Goal: Task Accomplishment & Management: Manage account settings

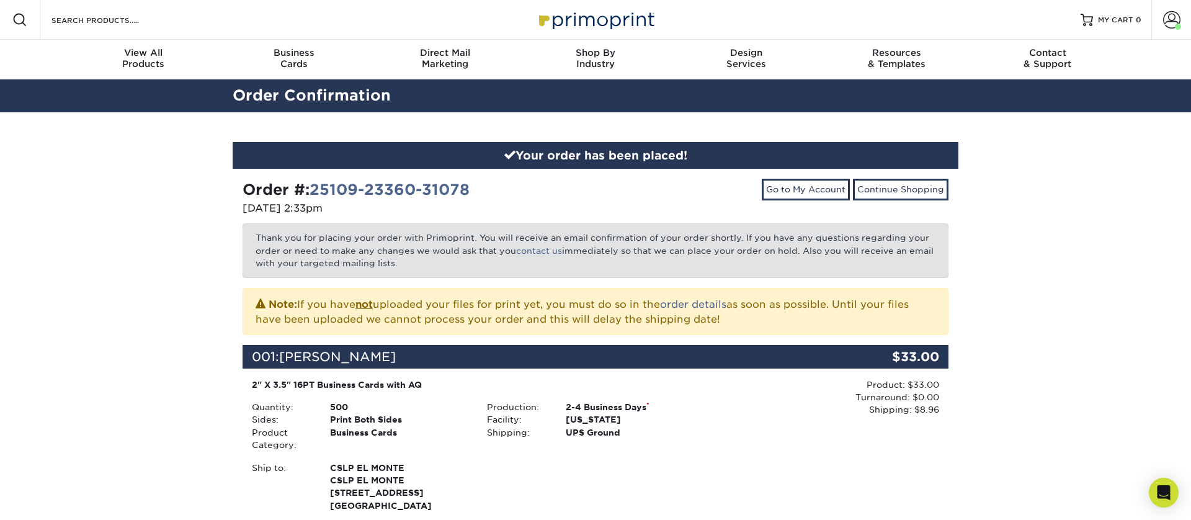
click at [618, 27] on img at bounding box center [596, 19] width 124 height 27
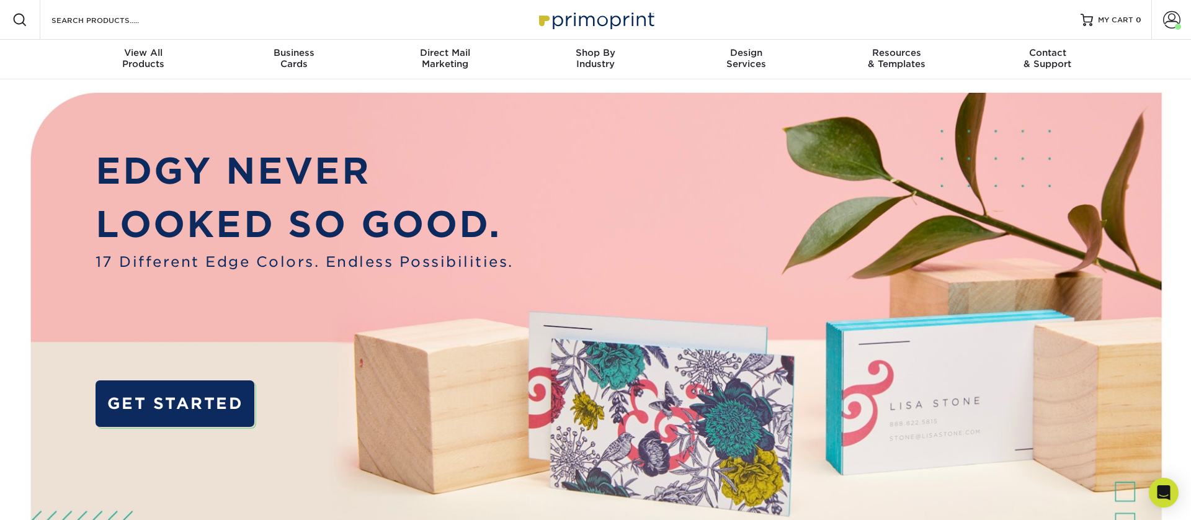
drag, startPoint x: 1165, startPoint y: 22, endPoint x: 1149, endPoint y: 33, distance: 19.3
click at [1165, 23] on span at bounding box center [1171, 19] width 17 height 17
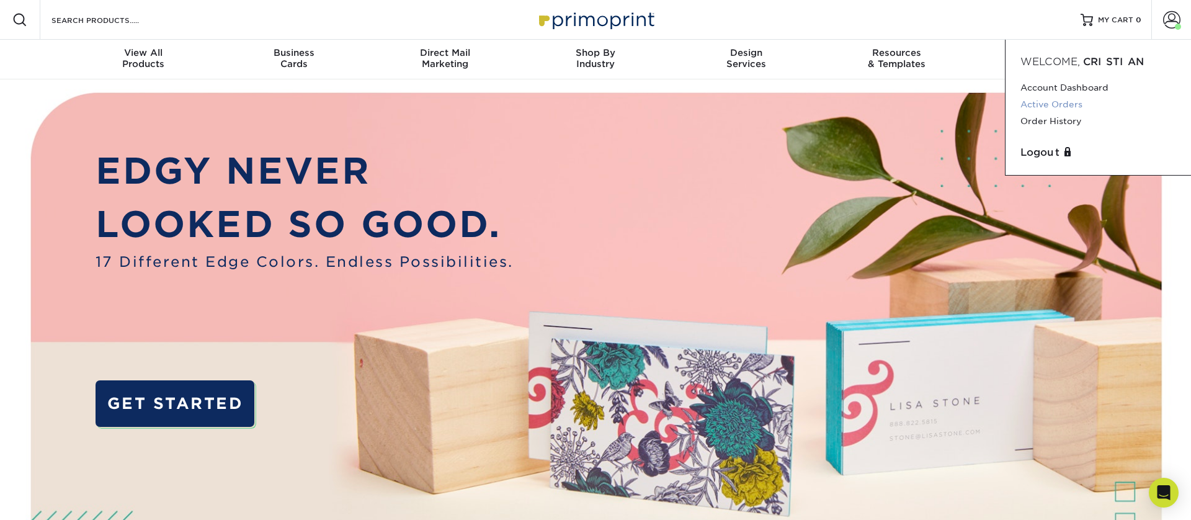
click at [1045, 103] on link "Active Orders" at bounding box center [1098, 104] width 156 height 17
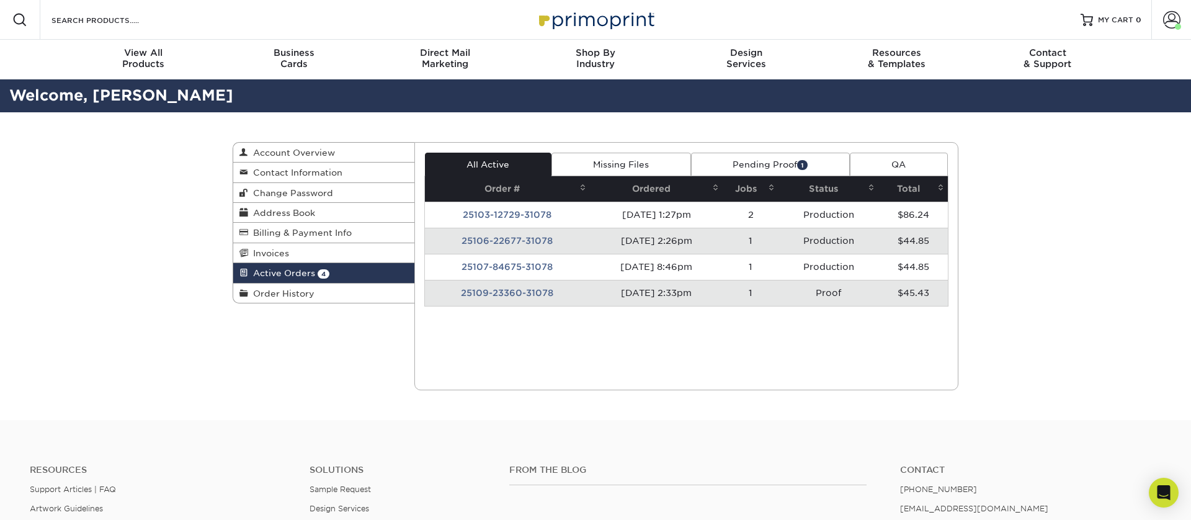
click at [783, 161] on link "Pending Proof 1" at bounding box center [770, 165] width 159 height 24
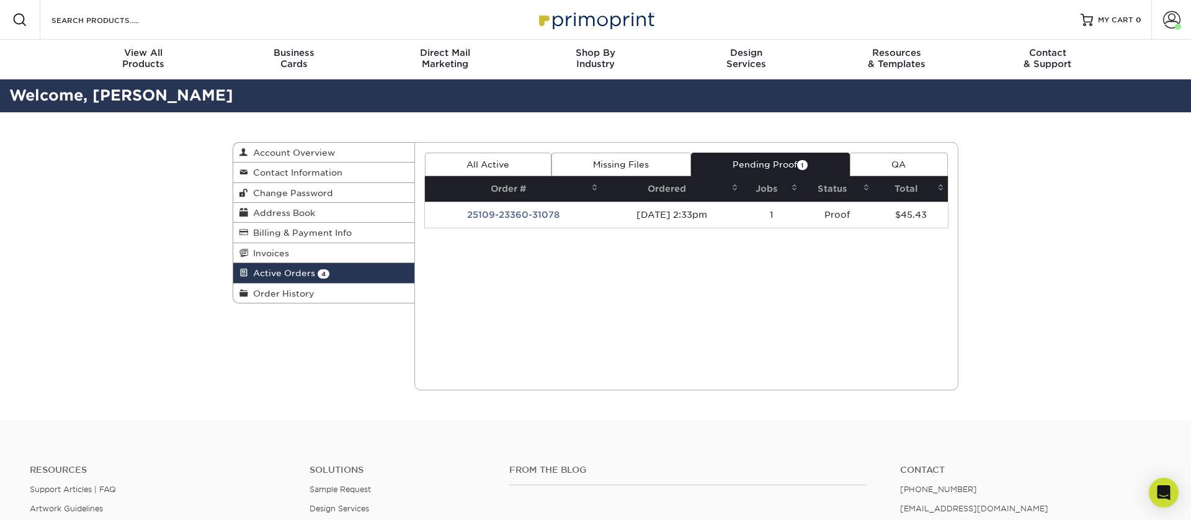
click at [552, 215] on td "25109-23360-31078" at bounding box center [513, 215] width 177 height 26
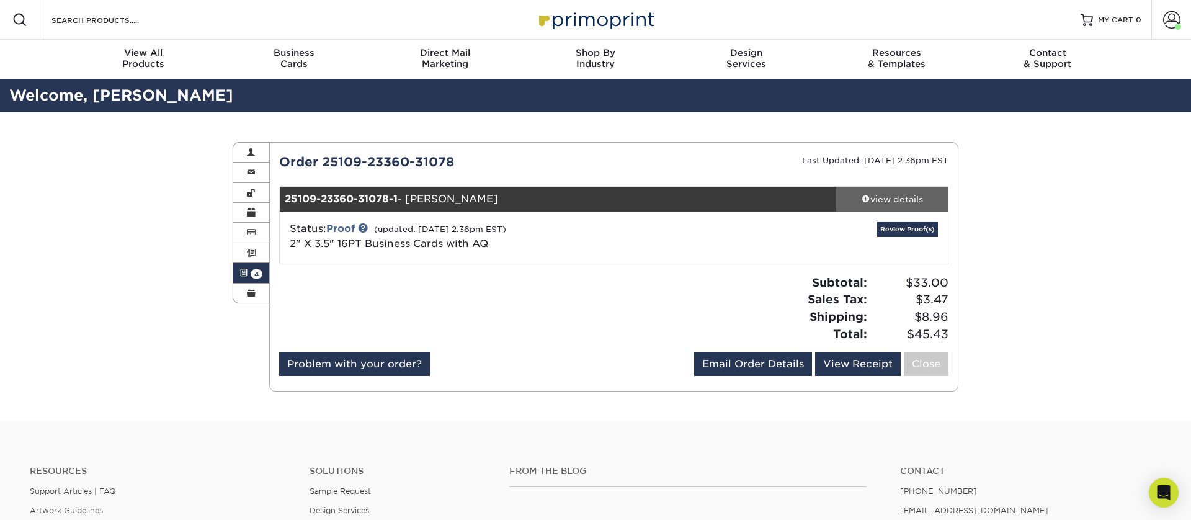
click at [876, 195] on div "view details" at bounding box center [892, 199] width 112 height 12
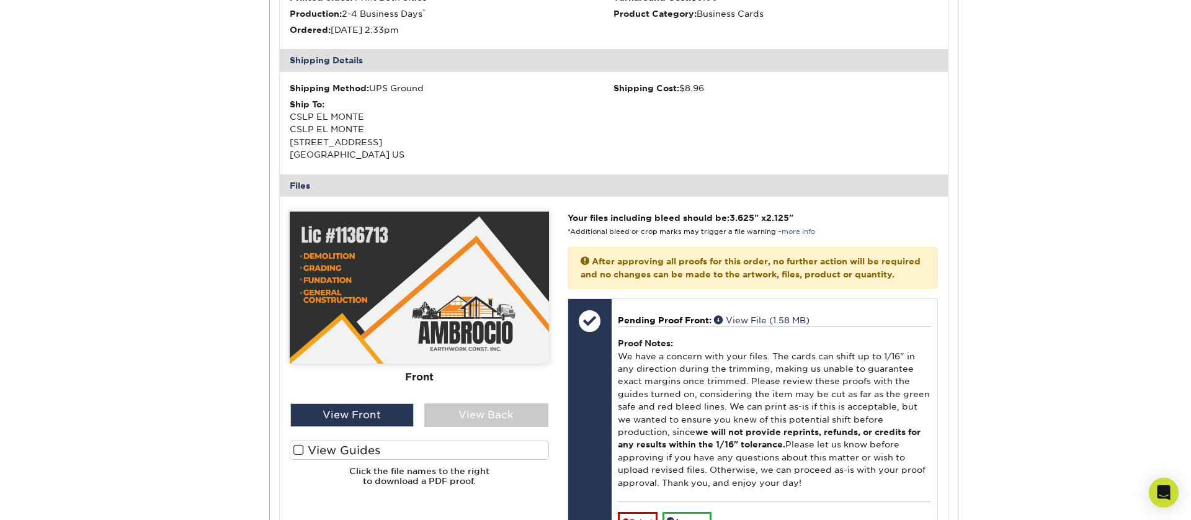
scroll to position [336, 0]
drag, startPoint x: 315, startPoint y: 440, endPoint x: 310, endPoint y: 445, distance: 6.6
click at [315, 440] on div "Front Back" at bounding box center [419, 354] width 259 height 284
click at [304, 448] on label "View Guides" at bounding box center [419, 450] width 259 height 19
click at [0, 0] on input "View Guides" at bounding box center [0, 0] width 0 height 0
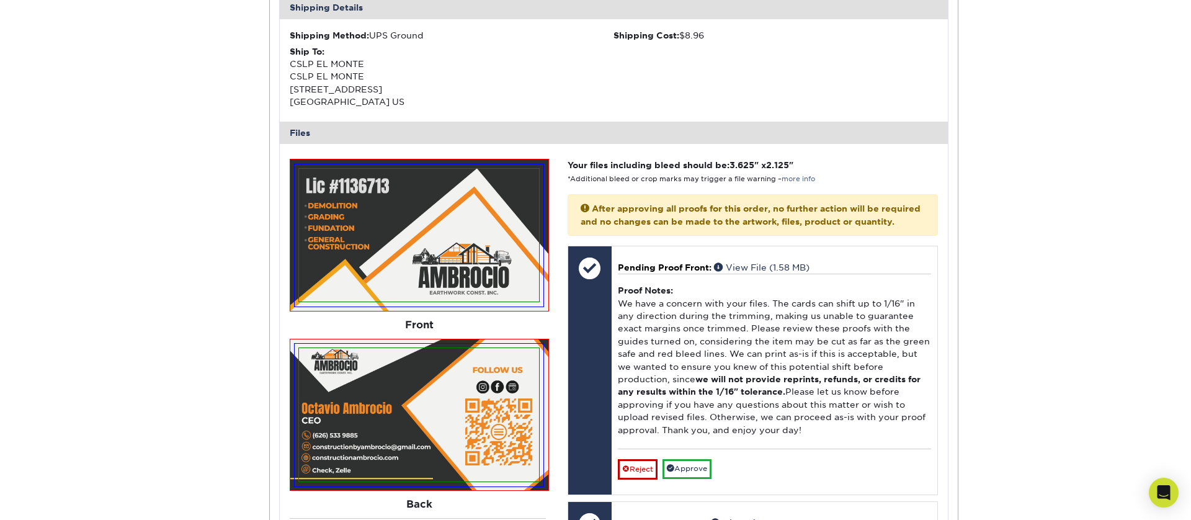
scroll to position [437, 0]
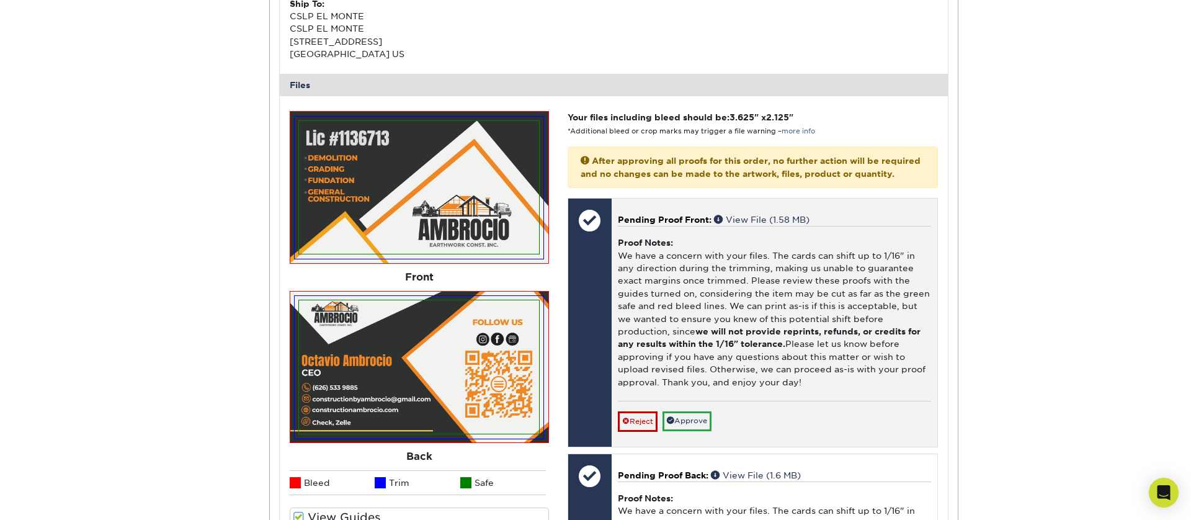
drag, startPoint x: 625, startPoint y: 269, endPoint x: 726, endPoint y: 390, distance: 157.3
click at [726, 390] on div "Proof Notes: We have a concern with your files. The cards can shift up to 1/16"…" at bounding box center [774, 313] width 313 height 175
copy div "We have a concern with your files. The cards can shift up to 1/16" in any direc…"
click at [914, 401] on div "Proof Notes: We have a concern with your files. The cards can shift up to 1/16"…" at bounding box center [774, 313] width 313 height 175
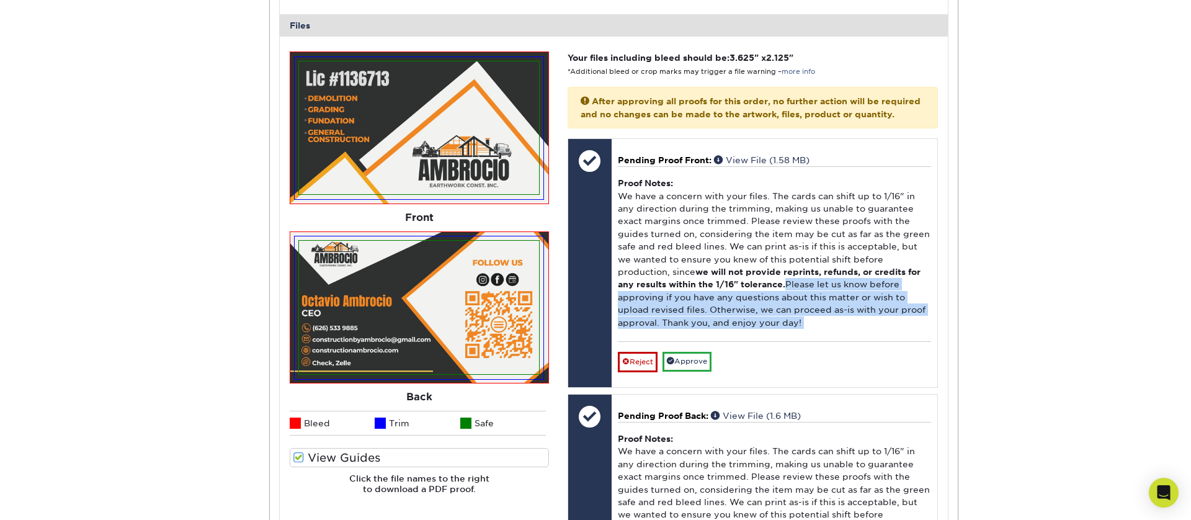
scroll to position [0, 0]
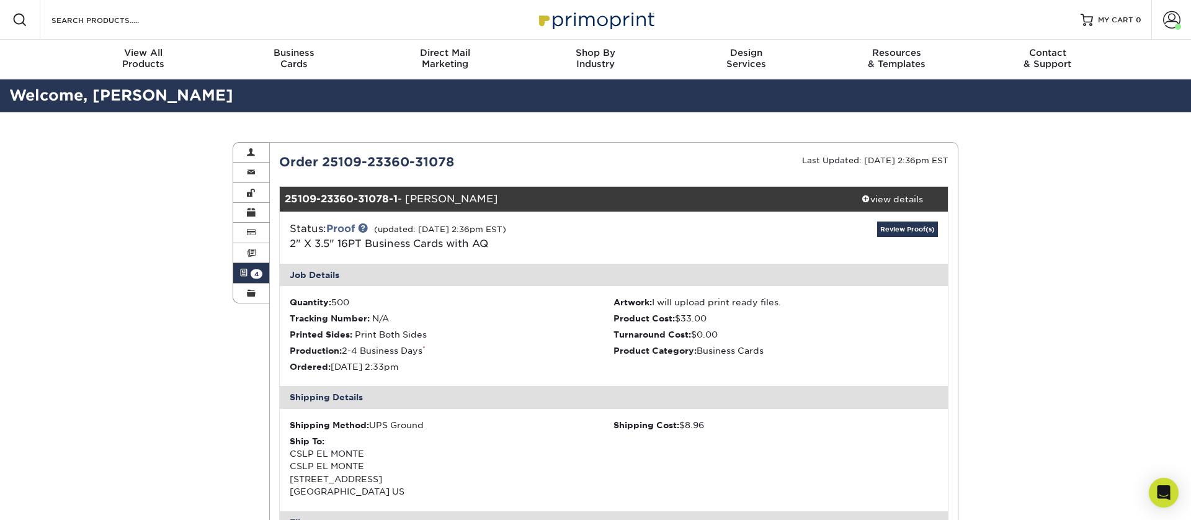
click at [257, 270] on span "4" at bounding box center [257, 273] width 12 height 9
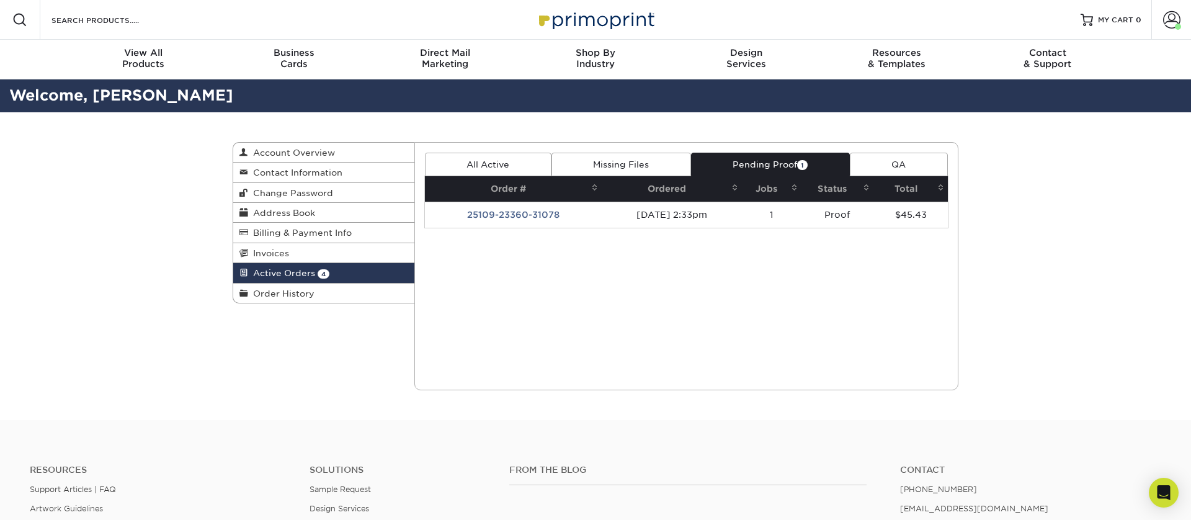
click at [468, 166] on link "All Active" at bounding box center [488, 165] width 127 height 24
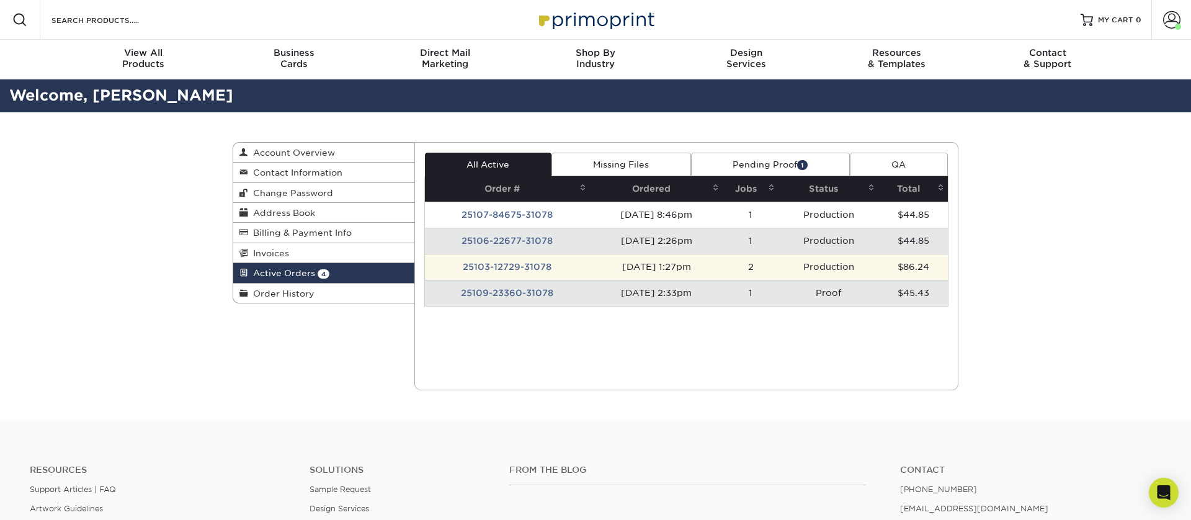
click at [517, 273] on td "25103-12729-31078" at bounding box center [507, 267] width 165 height 26
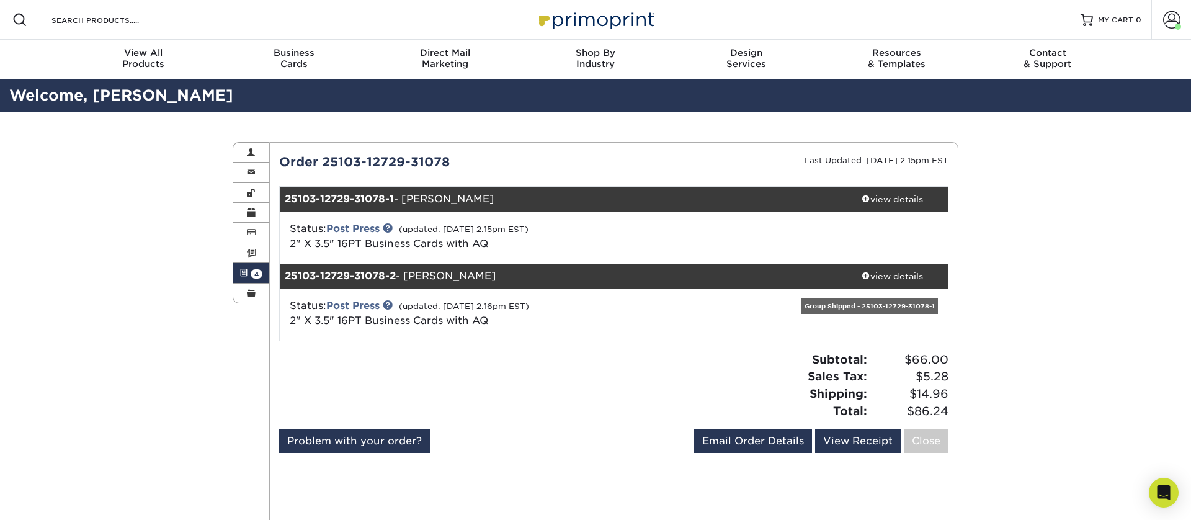
drag, startPoint x: 259, startPoint y: 274, endPoint x: 283, endPoint y: 274, distance: 24.2
click at [258, 274] on span "4" at bounding box center [257, 273] width 12 height 9
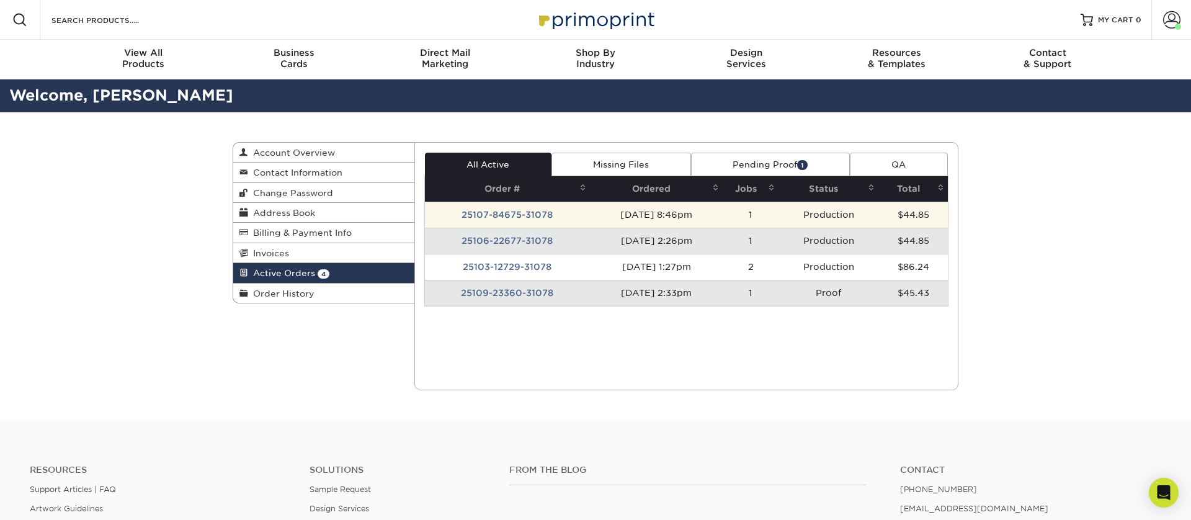
click at [507, 220] on td "25107-84675-31078" at bounding box center [507, 215] width 165 height 26
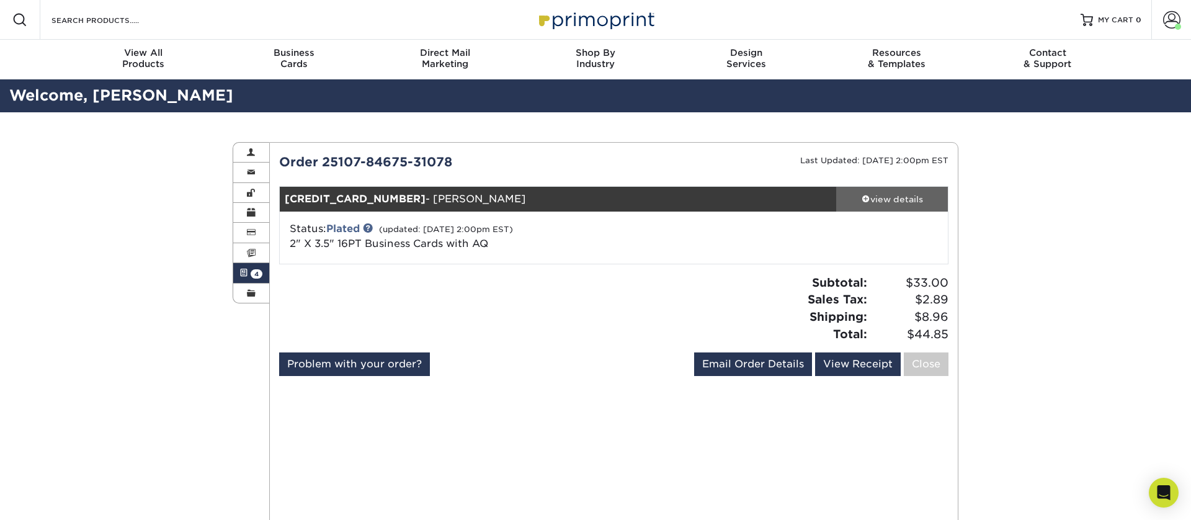
click at [870, 208] on link "view details" at bounding box center [892, 199] width 112 height 25
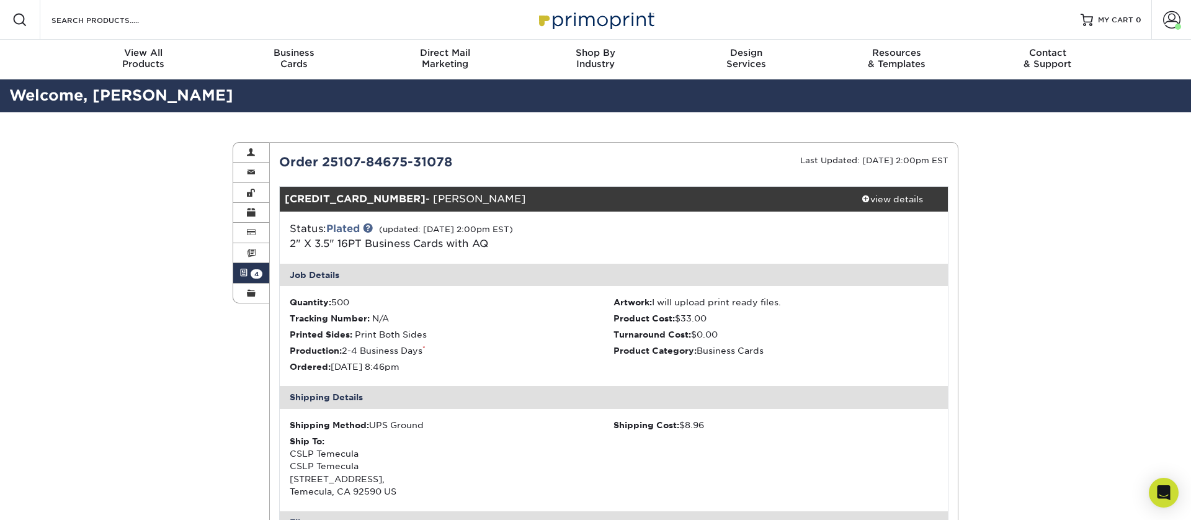
click at [246, 278] on link "Active Orders 4" at bounding box center [251, 273] width 36 height 20
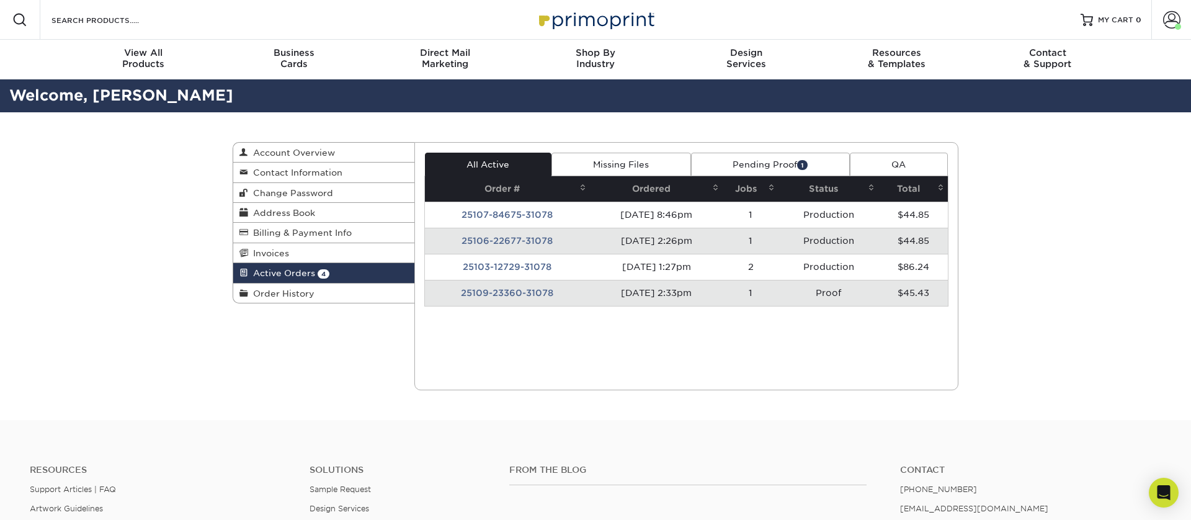
click at [769, 161] on link "Pending Proof 1" at bounding box center [770, 165] width 159 height 24
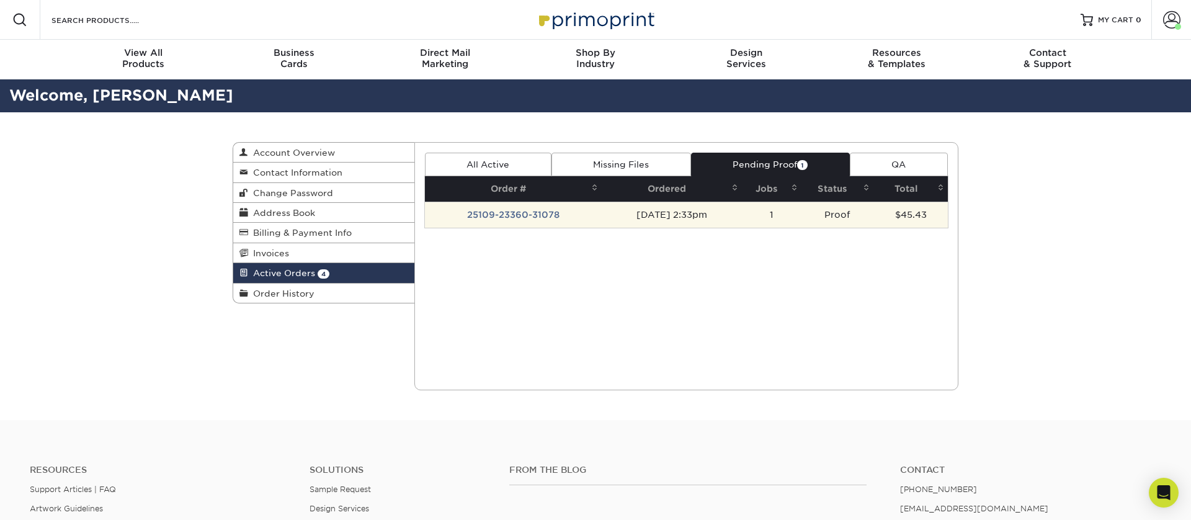
scroll to position [2, 0]
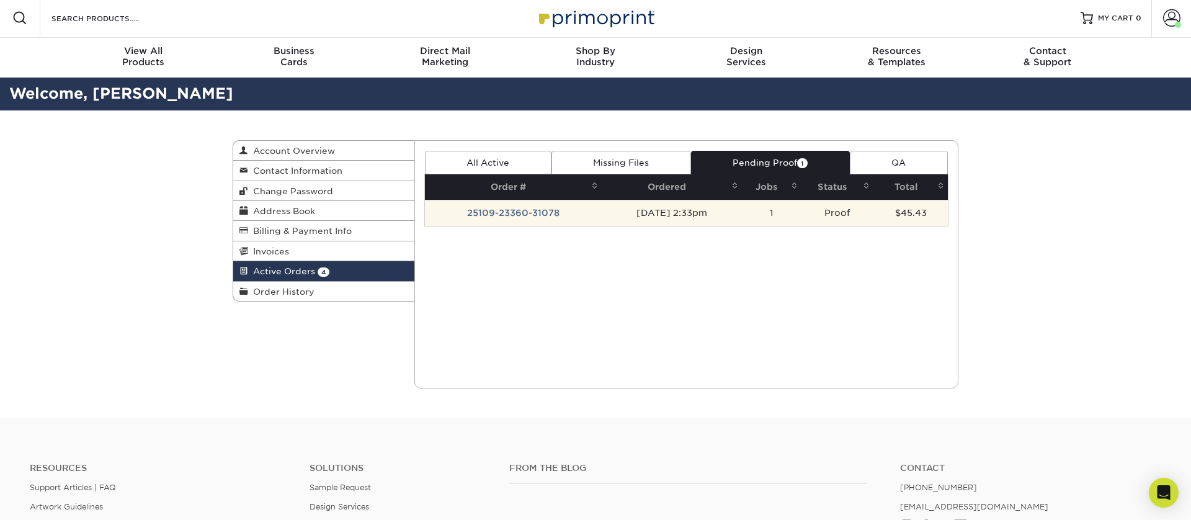
click at [708, 209] on td "[DATE] 2:33pm" at bounding box center [672, 213] width 140 height 26
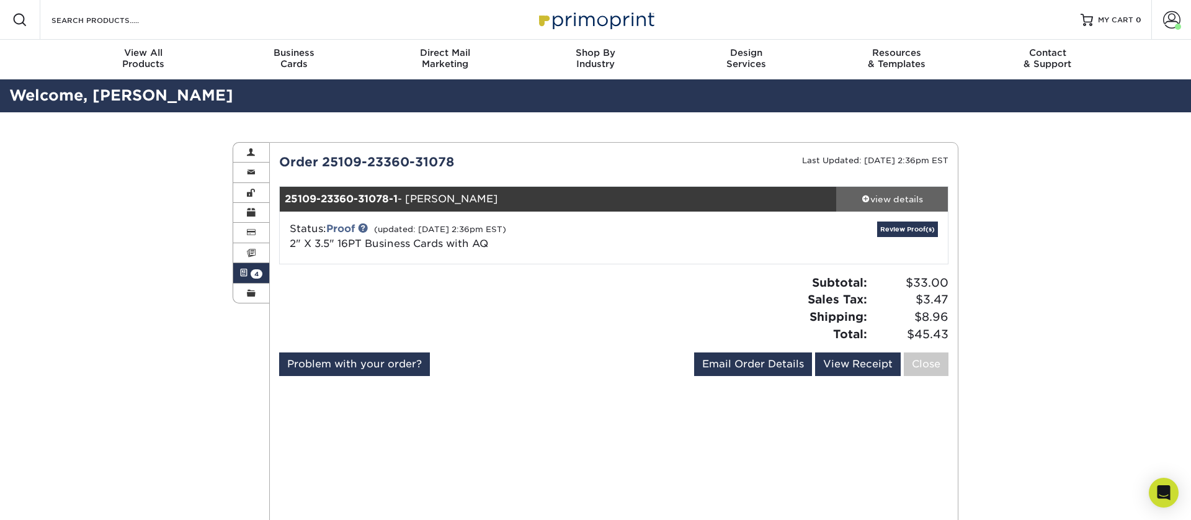
drag, startPoint x: 911, startPoint y: 201, endPoint x: 891, endPoint y: 208, distance: 21.0
click at [911, 201] on div "view details" at bounding box center [892, 199] width 112 height 12
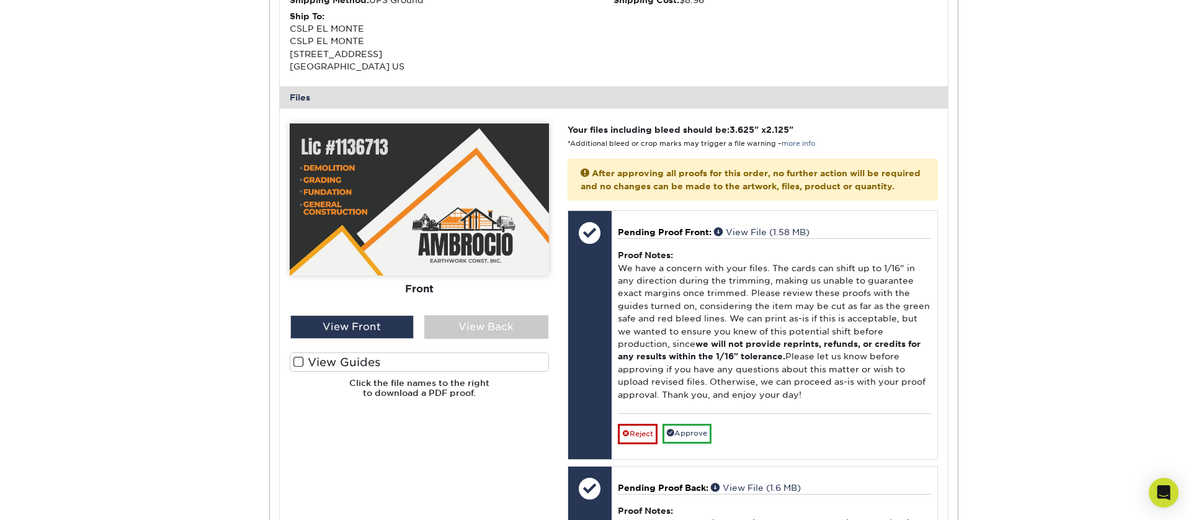
scroll to position [190, 0]
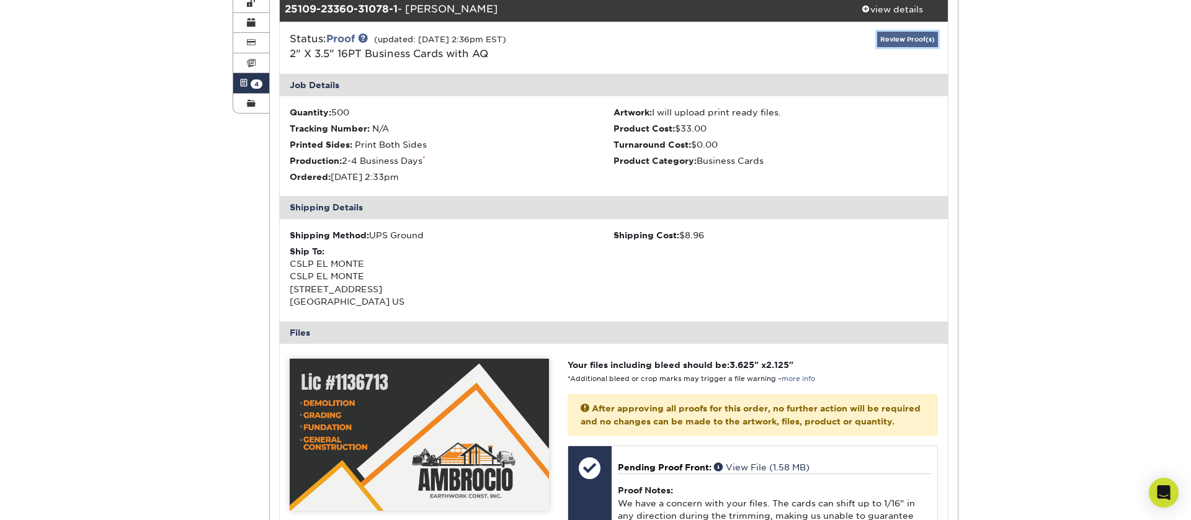
click at [892, 38] on link "Review Proof(s)" at bounding box center [907, 40] width 61 height 16
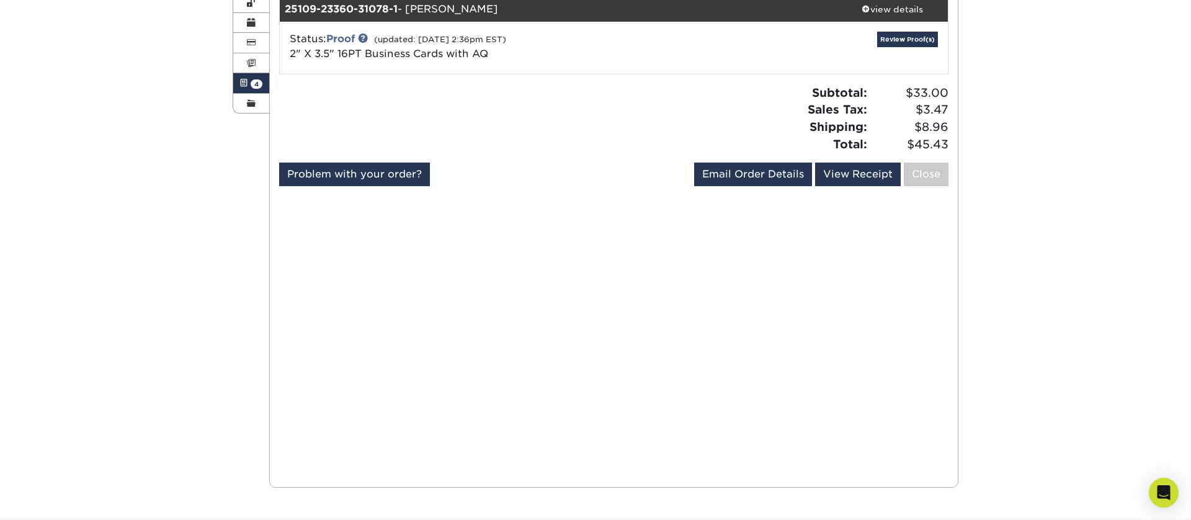
click at [894, 29] on div "Status: Proof (updated: 10/09/2025 2:36pm EST) 2" X 3.5" 16PT Business Cards wi…" at bounding box center [613, 48] width 687 height 52
drag, startPoint x: 894, startPoint y: 35, endPoint x: 855, endPoint y: 84, distance: 62.3
click at [894, 35] on link "Review Proof(s)" at bounding box center [907, 40] width 61 height 16
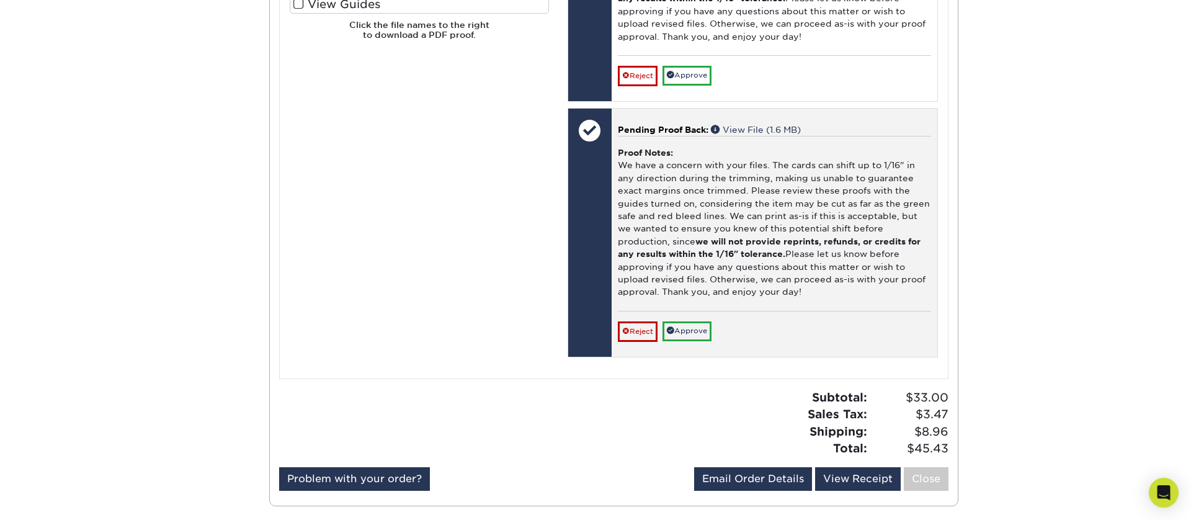
scroll to position [788, 0]
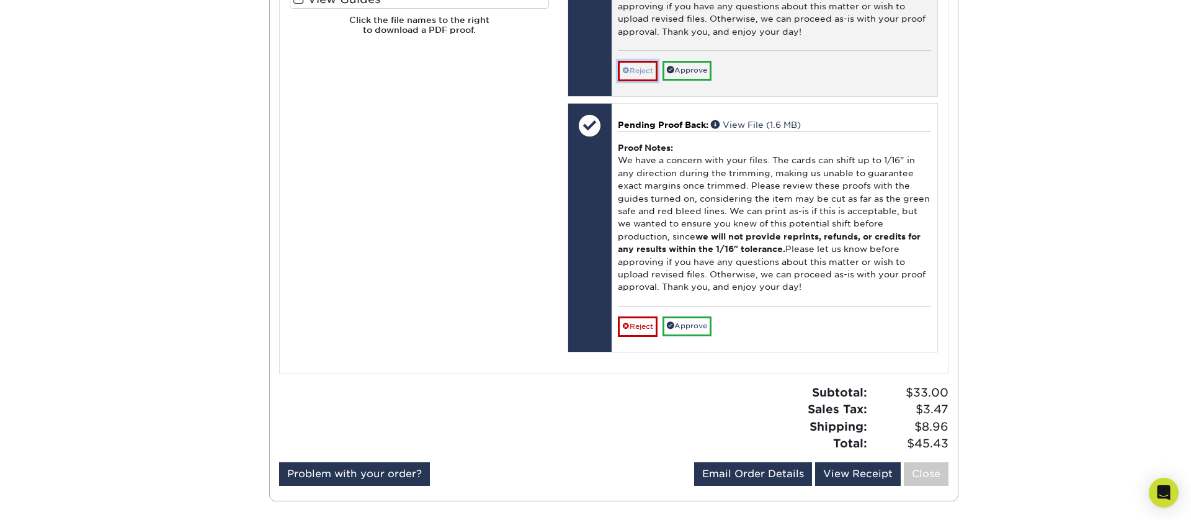
click at [647, 81] on link "Reject" at bounding box center [638, 71] width 40 height 20
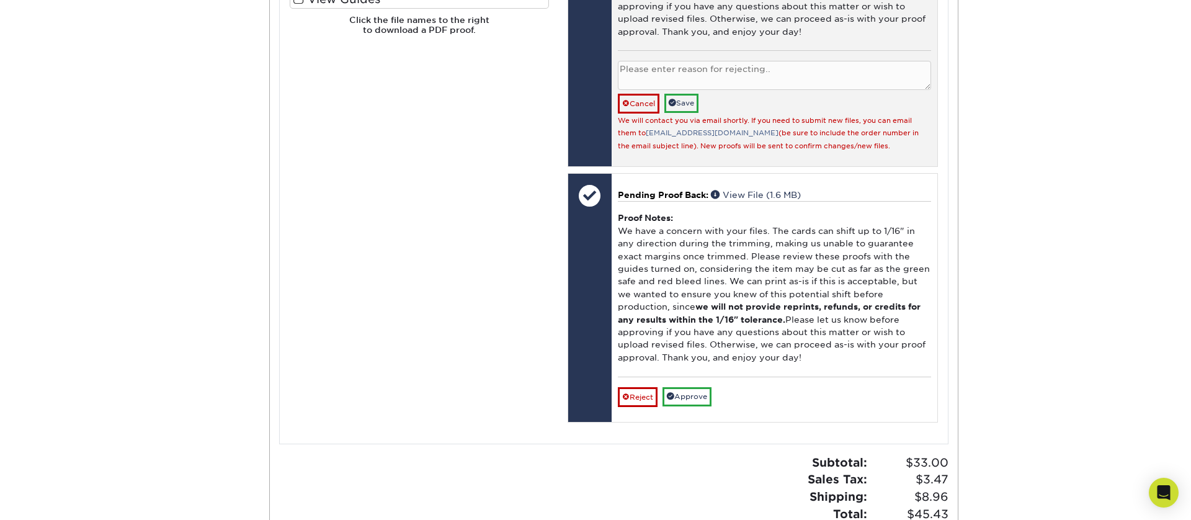
click at [651, 85] on textarea at bounding box center [774, 75] width 313 height 29
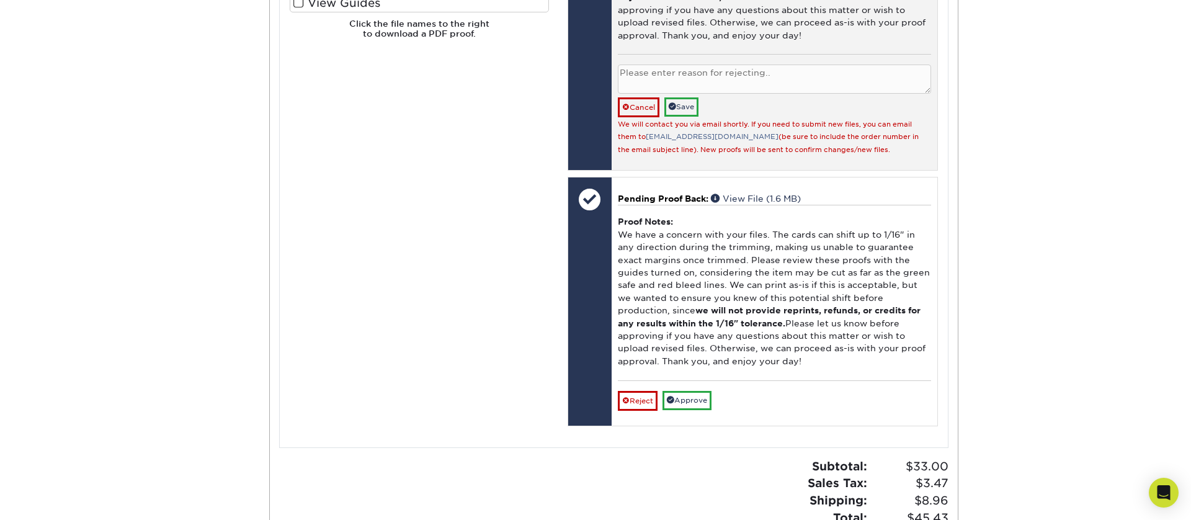
paste textarea "Thank you for pointing that out. We will upload the correct files."
type textarea "Thank you for pointing that out. We will upload the correct files."
click at [682, 117] on link "Save" at bounding box center [681, 106] width 34 height 19
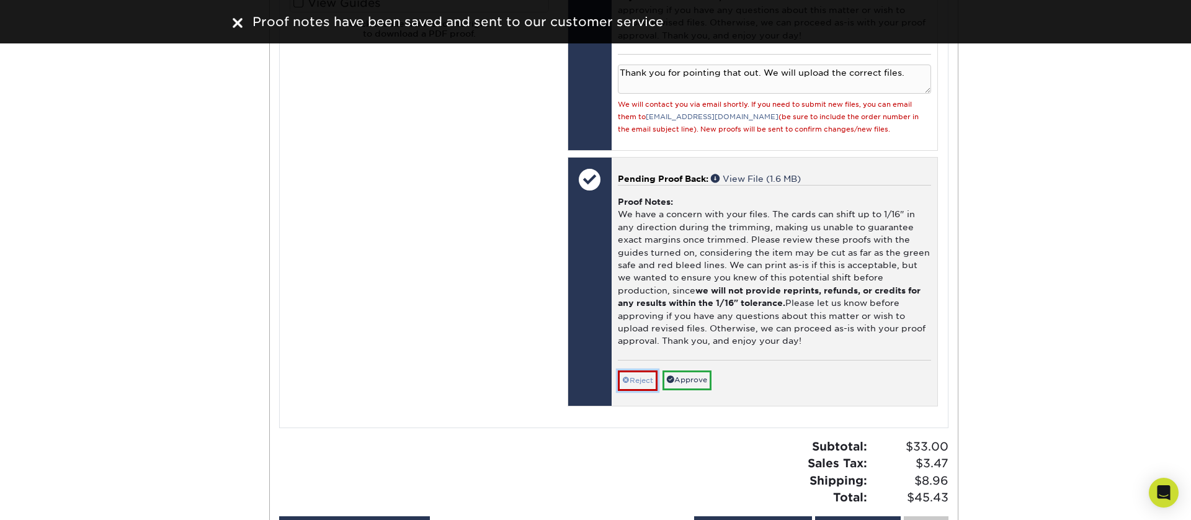
drag, startPoint x: 638, startPoint y: 395, endPoint x: 642, endPoint y: 386, distance: 8.9
click at [638, 390] on link "Reject" at bounding box center [638, 380] width 40 height 20
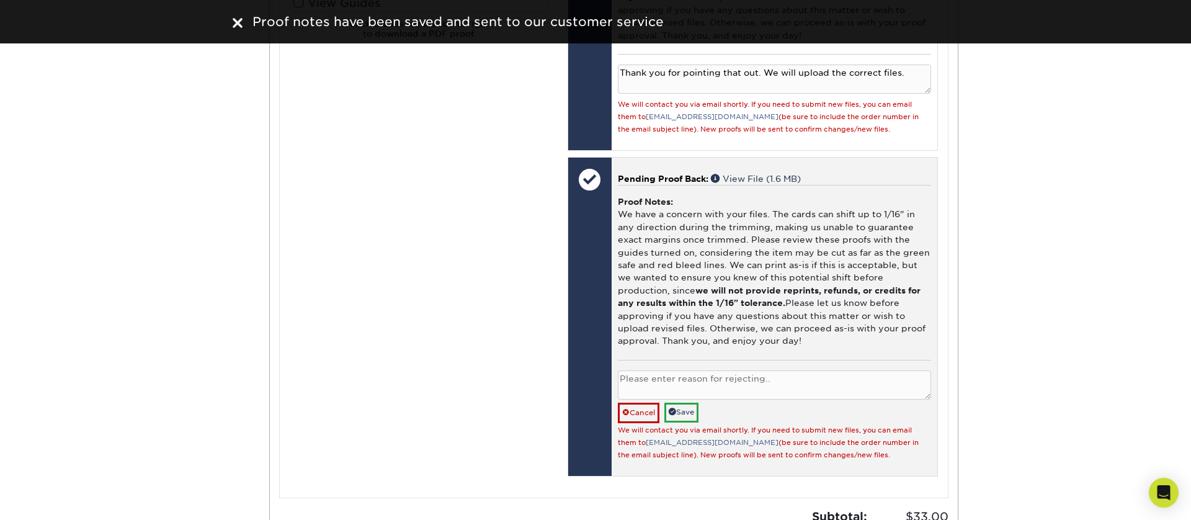
click at [647, 385] on textarea at bounding box center [774, 384] width 313 height 29
paste textarea "Thank you for pointing that out. We will upload the correct files."
type textarea "Thank you for pointing that out. We will upload the correct files."
click at [685, 422] on link "Save" at bounding box center [681, 412] width 34 height 19
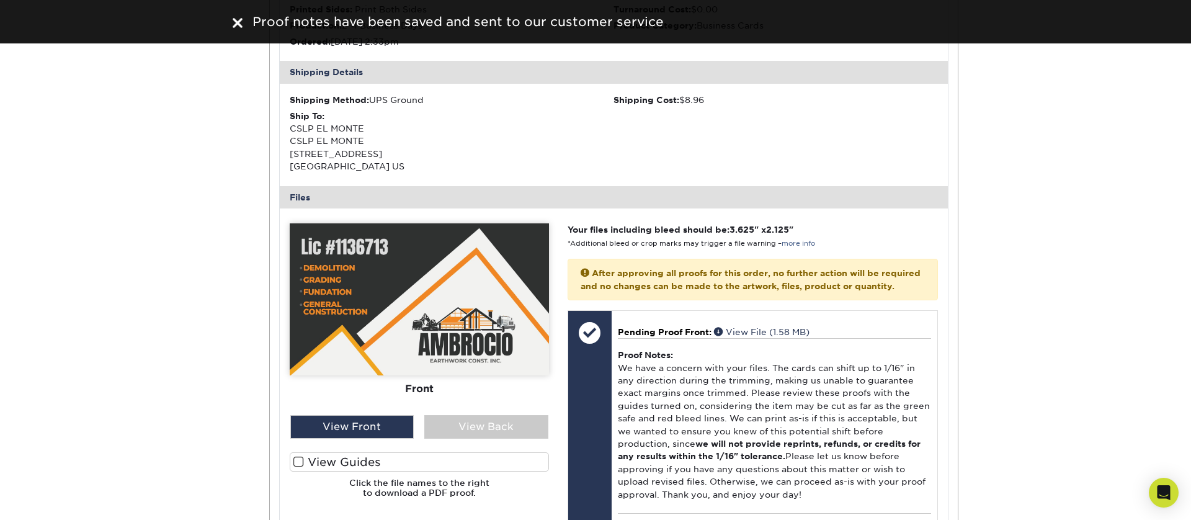
scroll to position [0, 0]
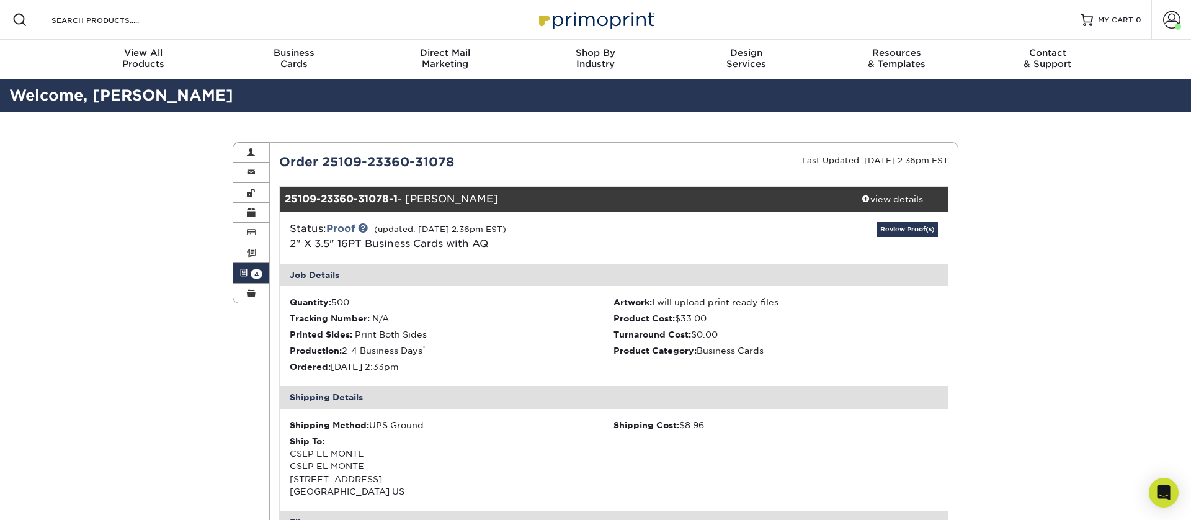
click at [627, 26] on img at bounding box center [596, 19] width 124 height 27
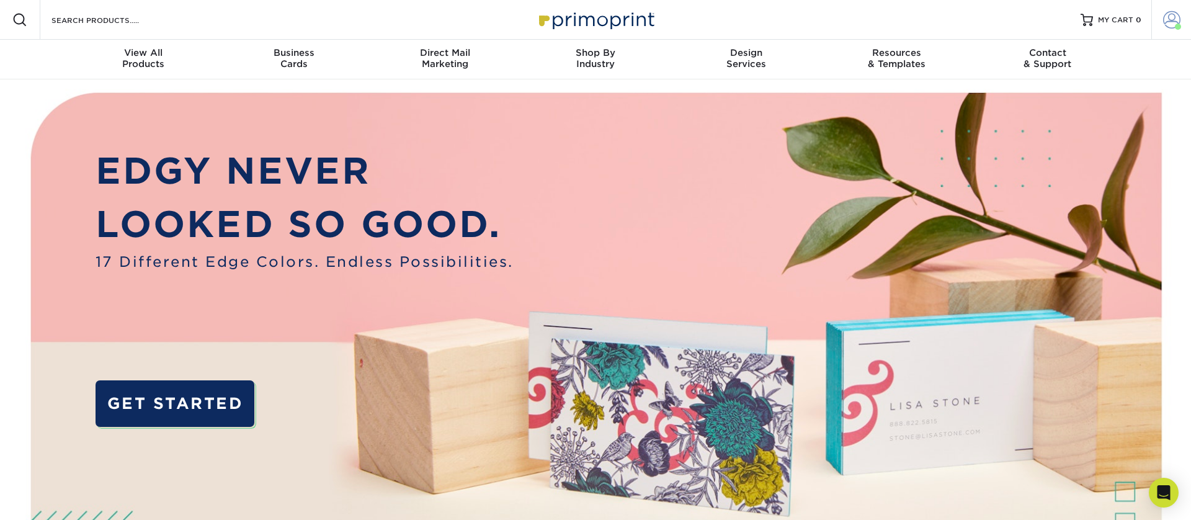
click at [1167, 18] on span at bounding box center [1171, 19] width 17 height 17
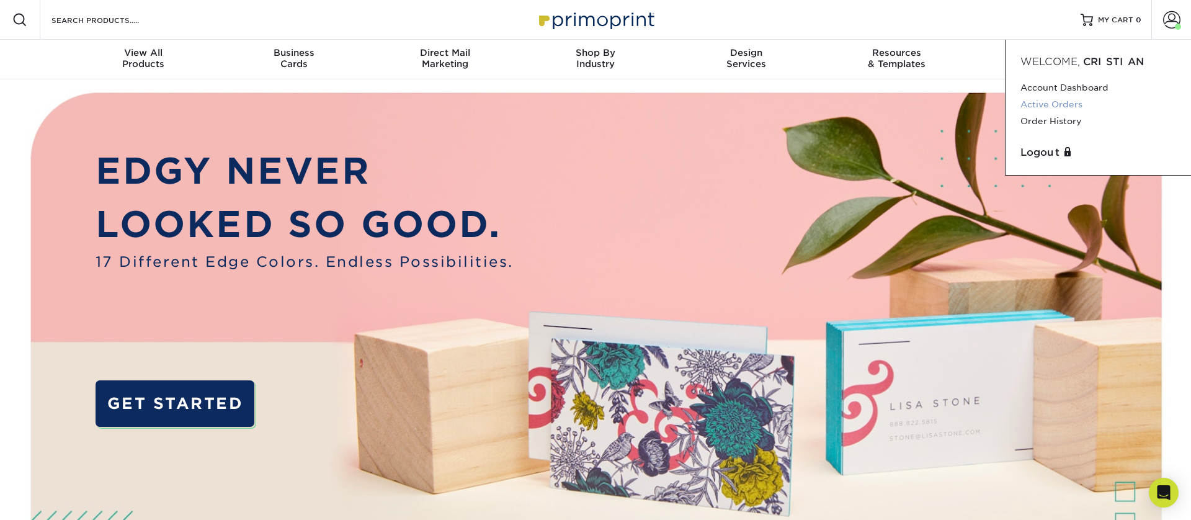
click at [1051, 104] on link "Active Orders" at bounding box center [1098, 104] width 156 height 17
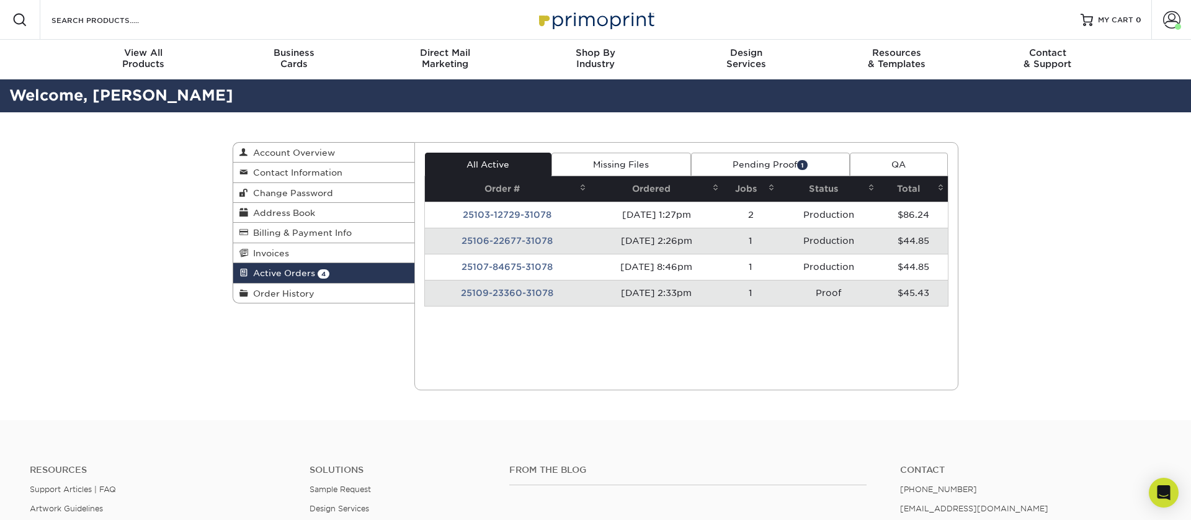
click at [764, 161] on link "Pending Proof 1" at bounding box center [770, 165] width 159 height 24
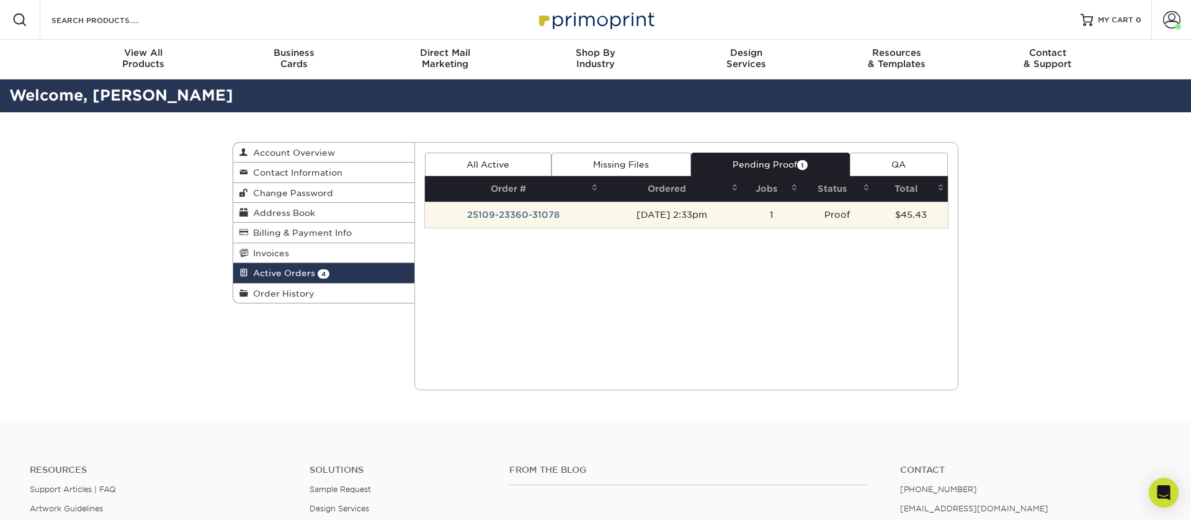
click at [728, 215] on td "[DATE] 2:33pm" at bounding box center [672, 215] width 140 height 26
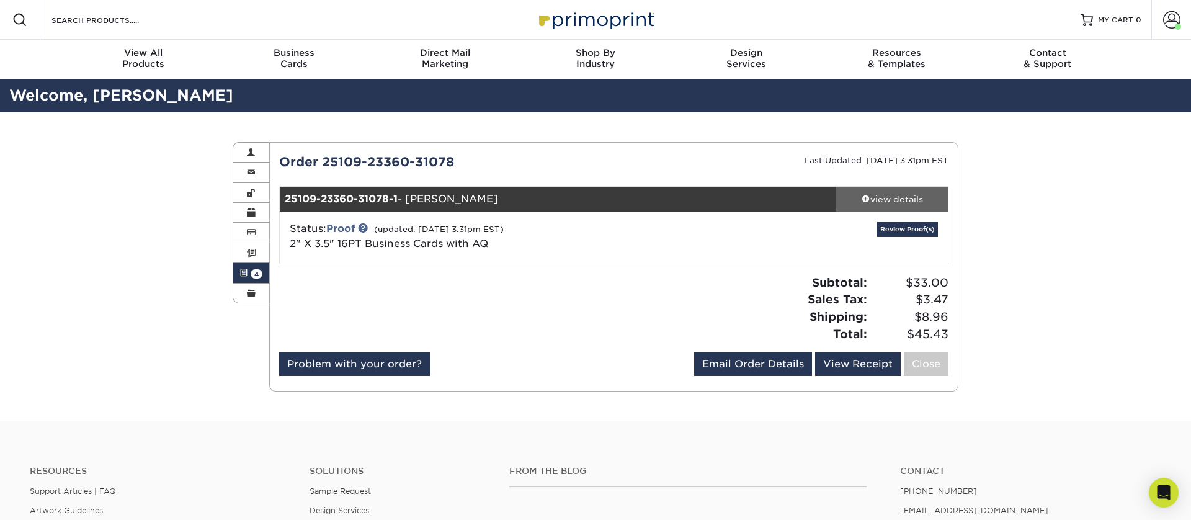
click at [862, 198] on span at bounding box center [866, 198] width 9 height 9
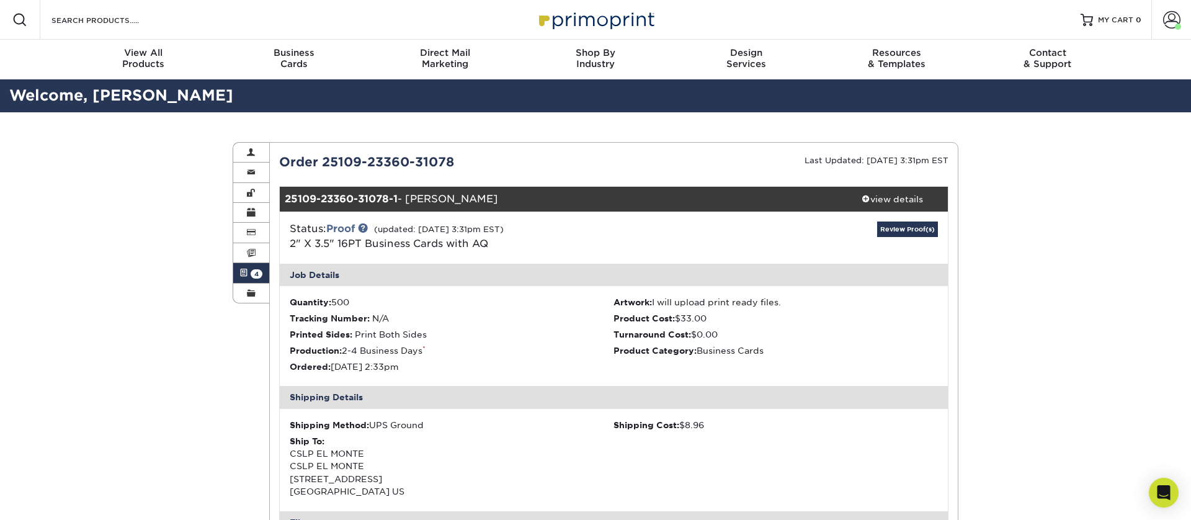
click at [590, 16] on img at bounding box center [596, 19] width 124 height 27
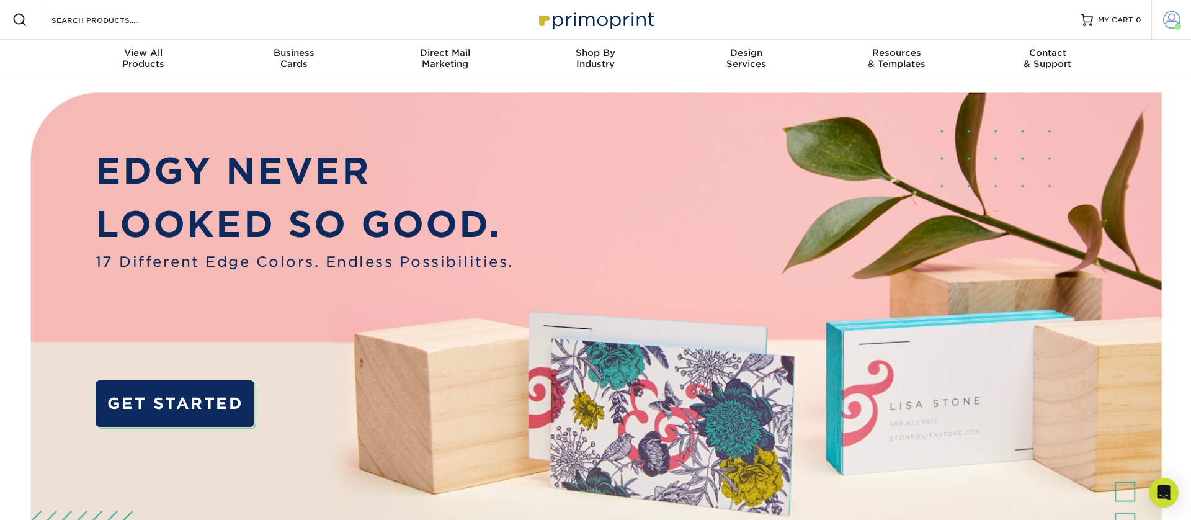
click at [1181, 20] on link "Account" at bounding box center [1171, 20] width 40 height 40
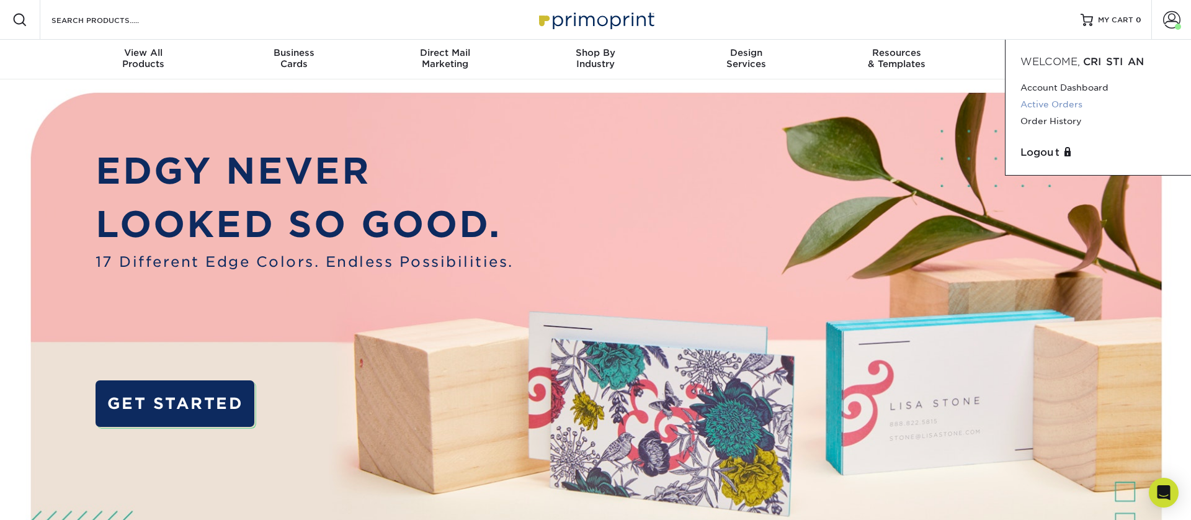
click at [1053, 104] on link "Active Orders" at bounding box center [1098, 104] width 156 height 17
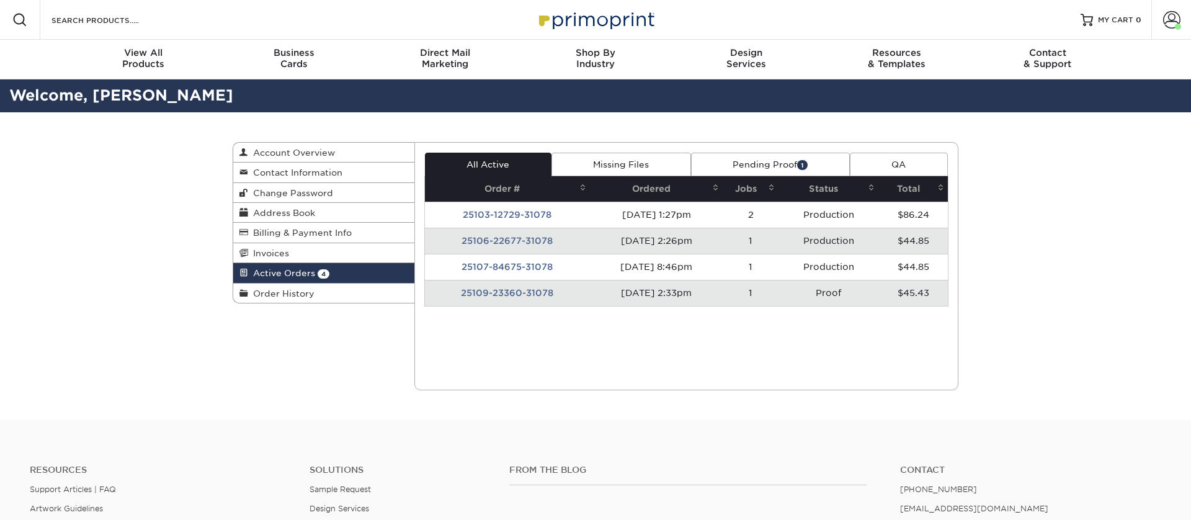
click at [770, 166] on link "Pending Proof 1" at bounding box center [770, 165] width 159 height 24
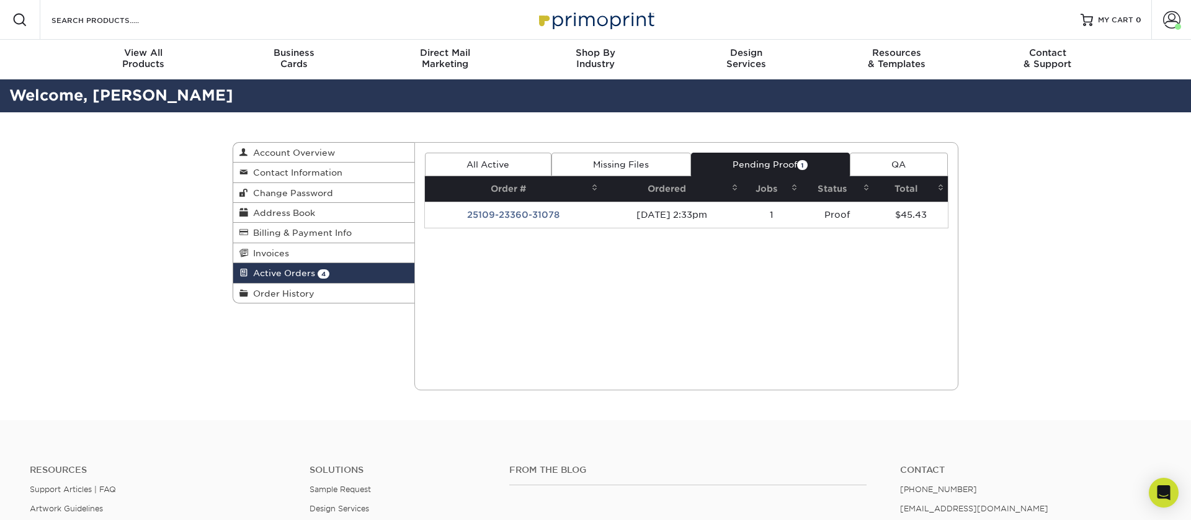
click at [756, 181] on th "Jobs" at bounding box center [772, 188] width 60 height 25
click at [607, 20] on img at bounding box center [596, 19] width 124 height 27
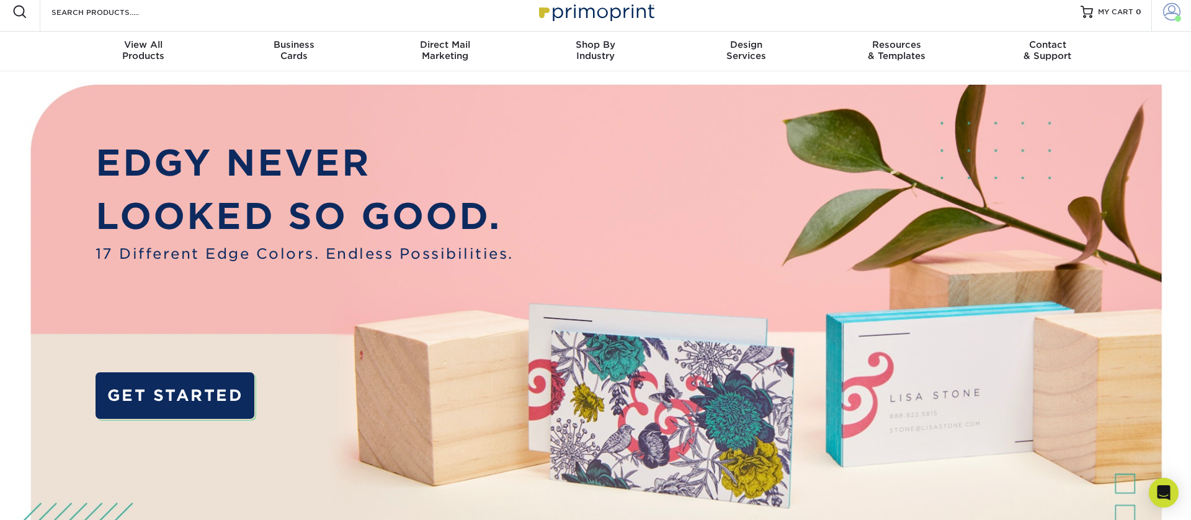
click at [1174, 18] on span at bounding box center [1171, 11] width 17 height 17
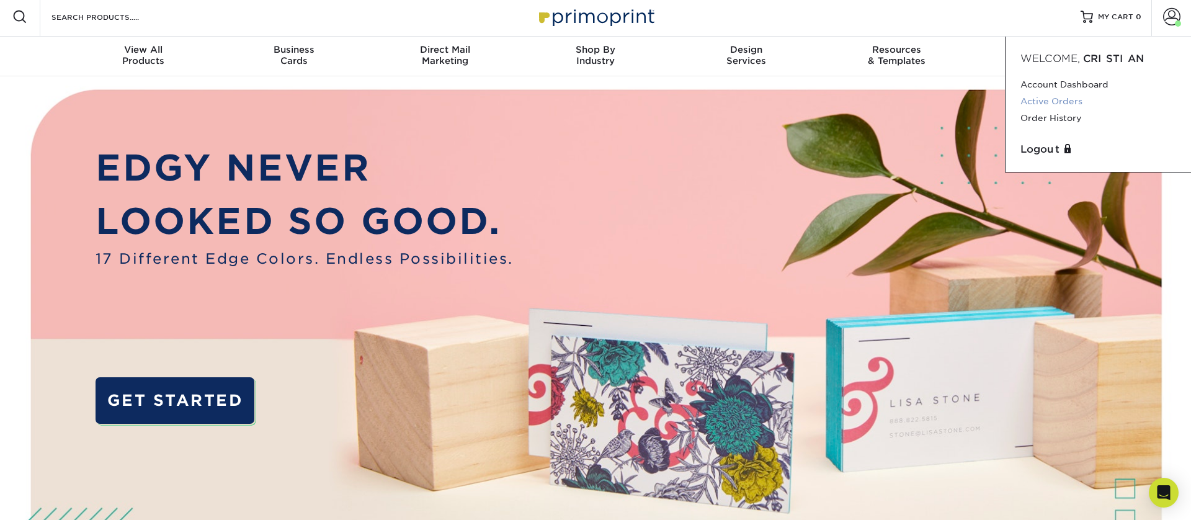
scroll to position [4, 0]
click at [1056, 102] on link "Active Orders" at bounding box center [1098, 100] width 156 height 17
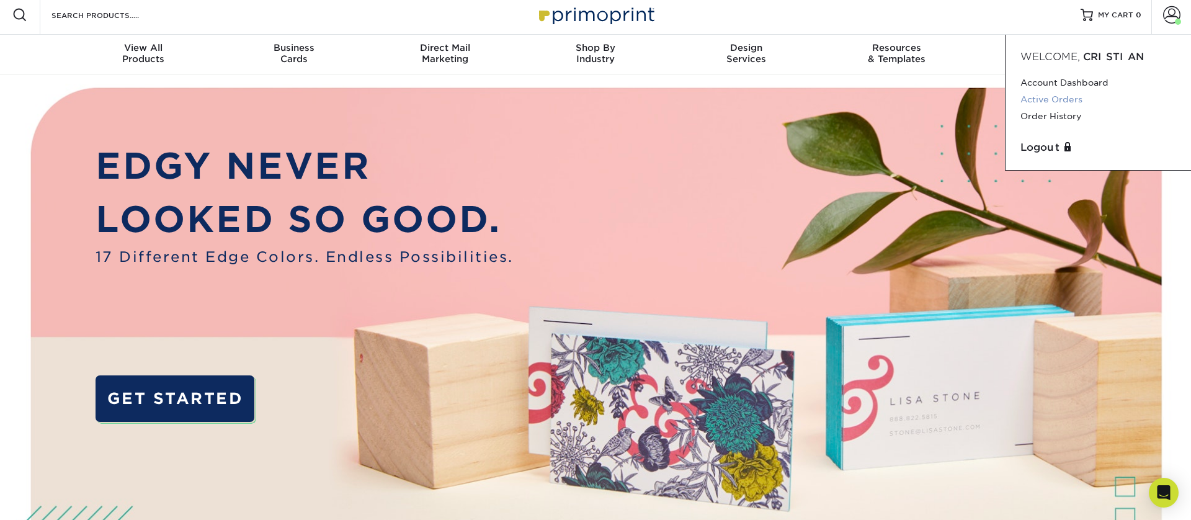
scroll to position [7, 0]
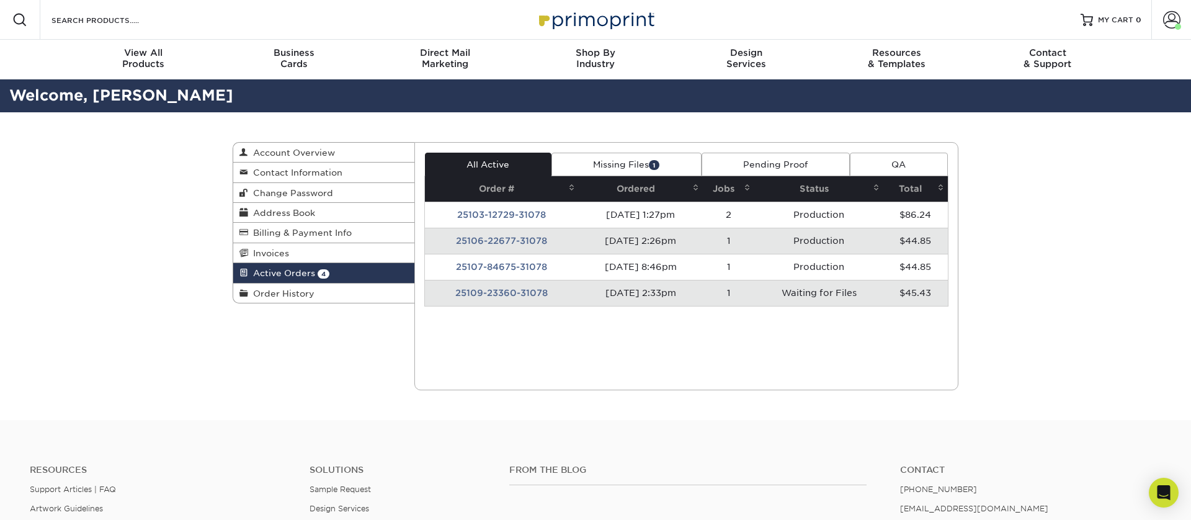
click at [599, 159] on link "Missing Files 1" at bounding box center [627, 165] width 150 height 24
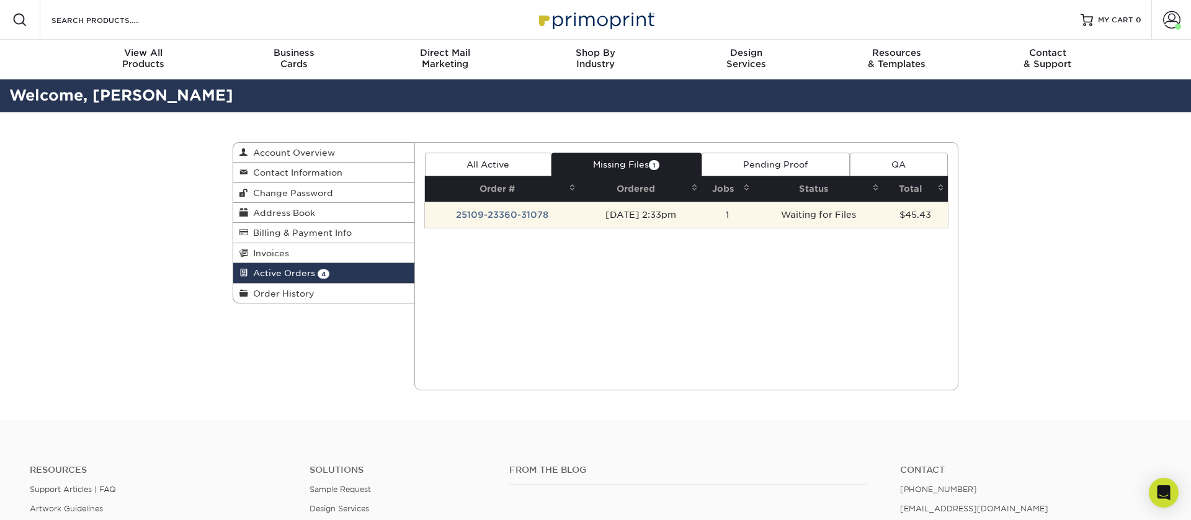
click at [875, 214] on td "Waiting for Files" at bounding box center [818, 215] width 129 height 26
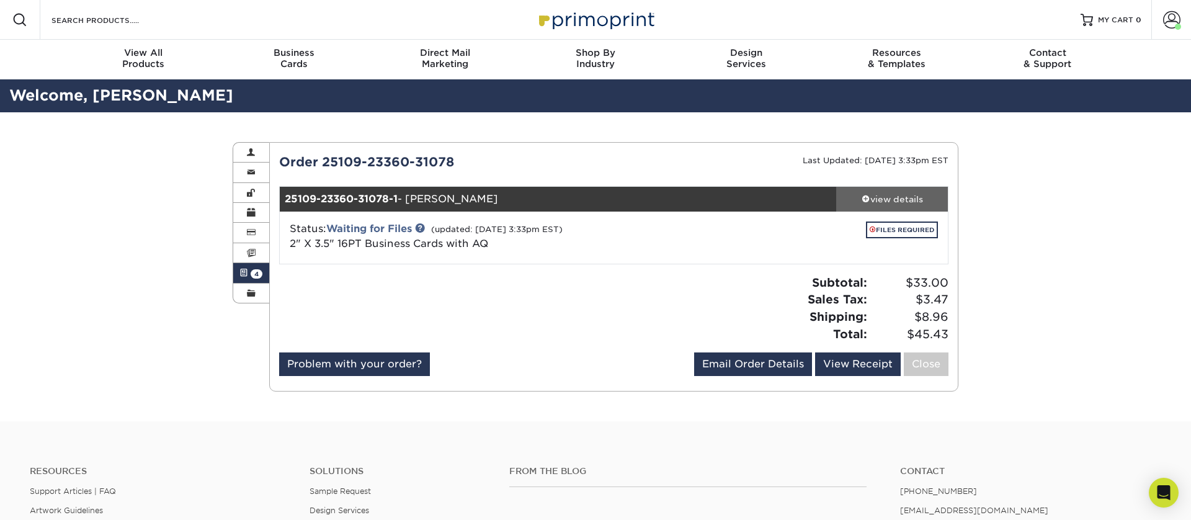
click at [865, 200] on span at bounding box center [866, 198] width 9 height 9
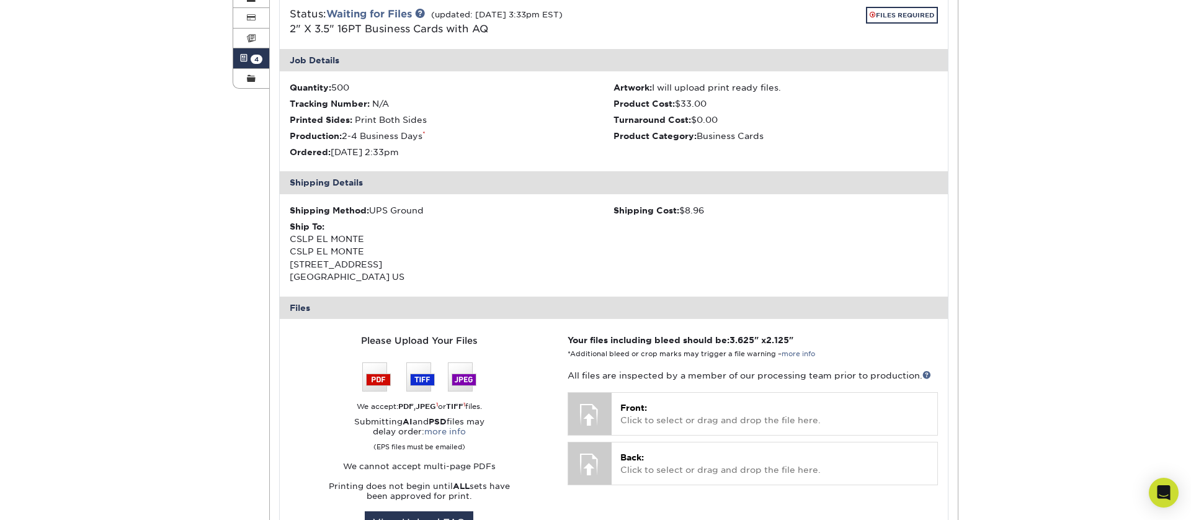
scroll to position [261, 0]
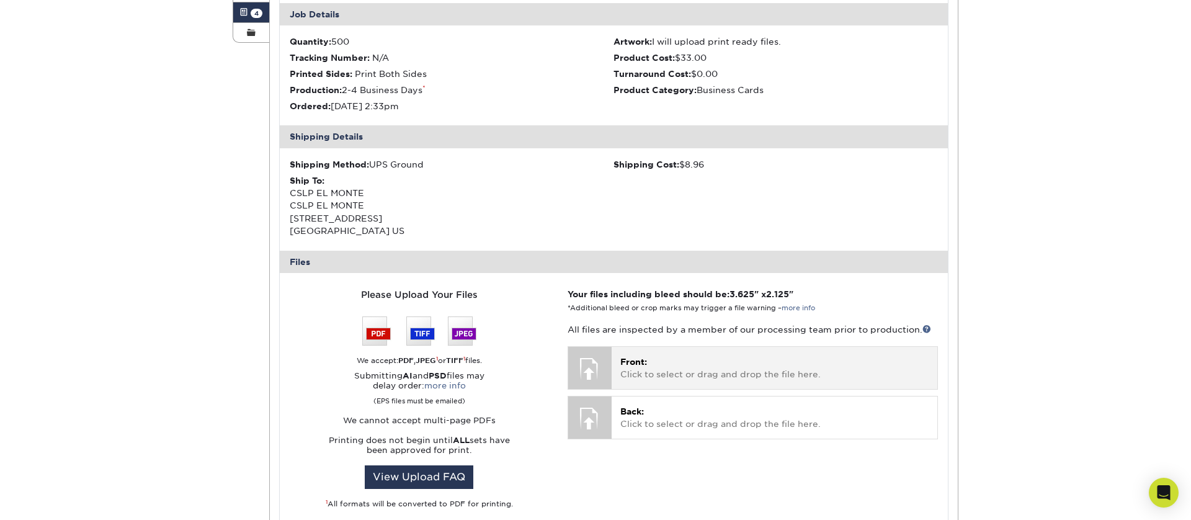
click at [627, 361] on span "Front:" at bounding box center [633, 362] width 27 height 10
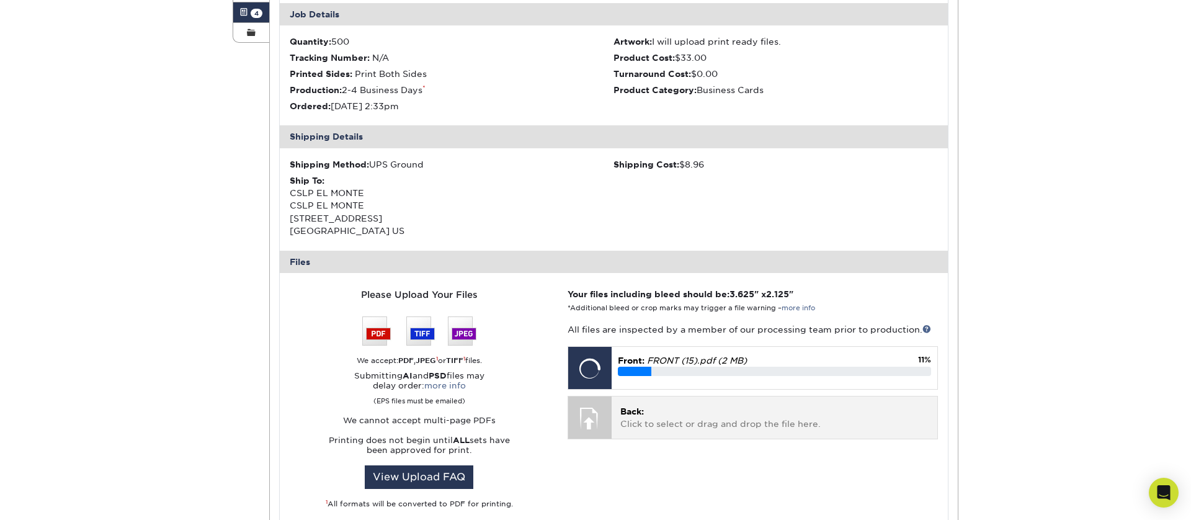
click at [641, 419] on p "Back: Click to select or drag and drop the file here." at bounding box center [774, 417] width 308 height 25
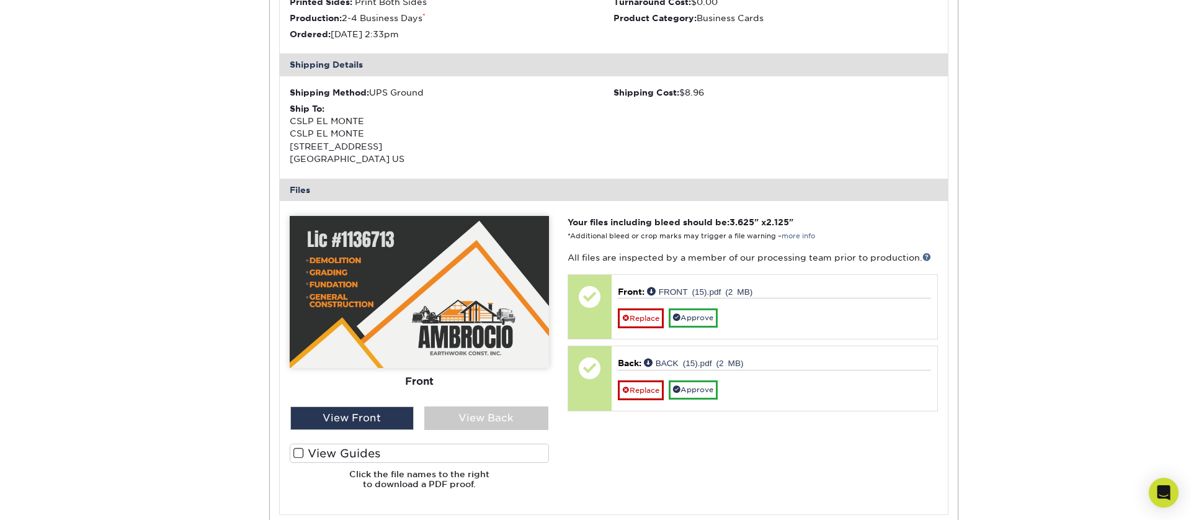
scroll to position [456, 0]
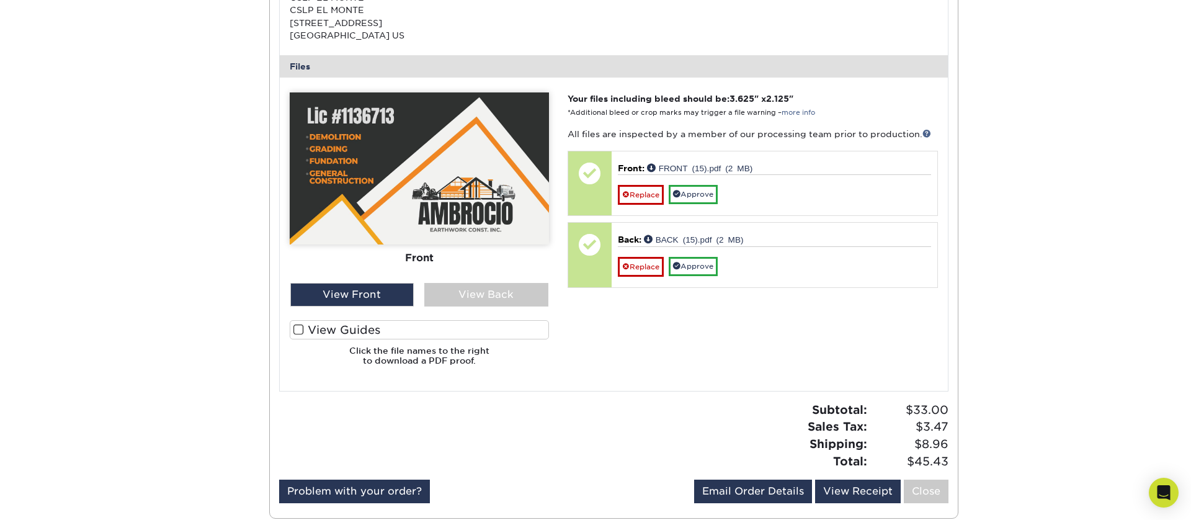
click at [298, 328] on span at bounding box center [298, 330] width 11 height 12
click at [0, 0] on input "View Guides" at bounding box center [0, 0] width 0 height 0
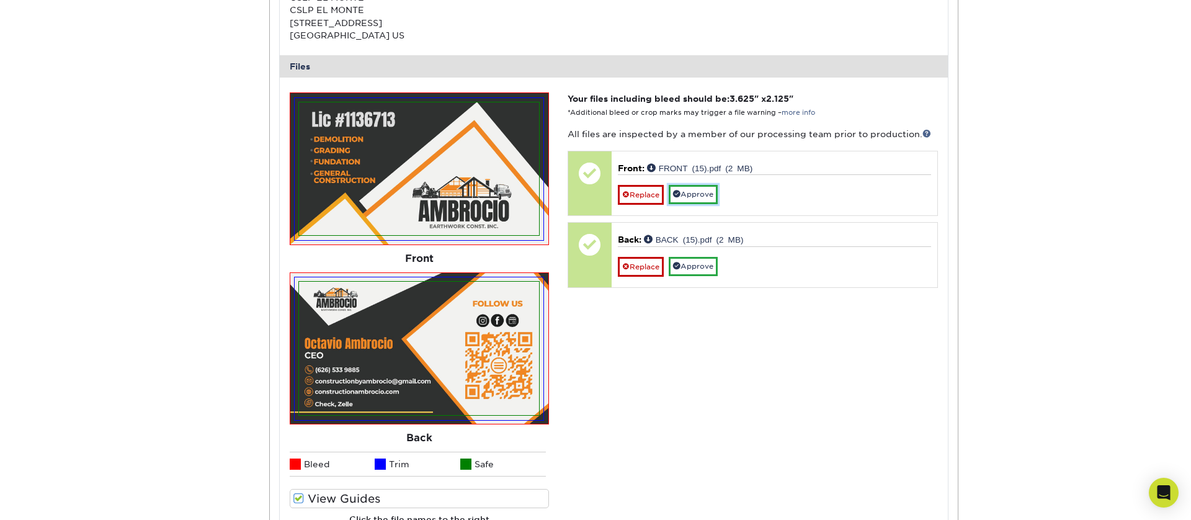
click at [707, 195] on link "Approve" at bounding box center [693, 194] width 49 height 19
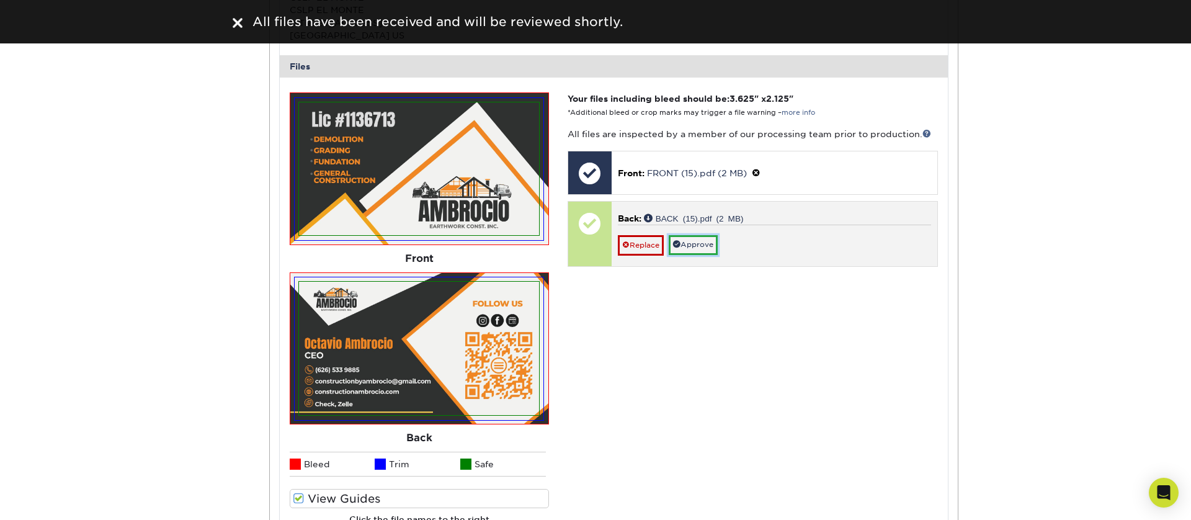
click at [704, 241] on link "Approve" at bounding box center [693, 244] width 49 height 19
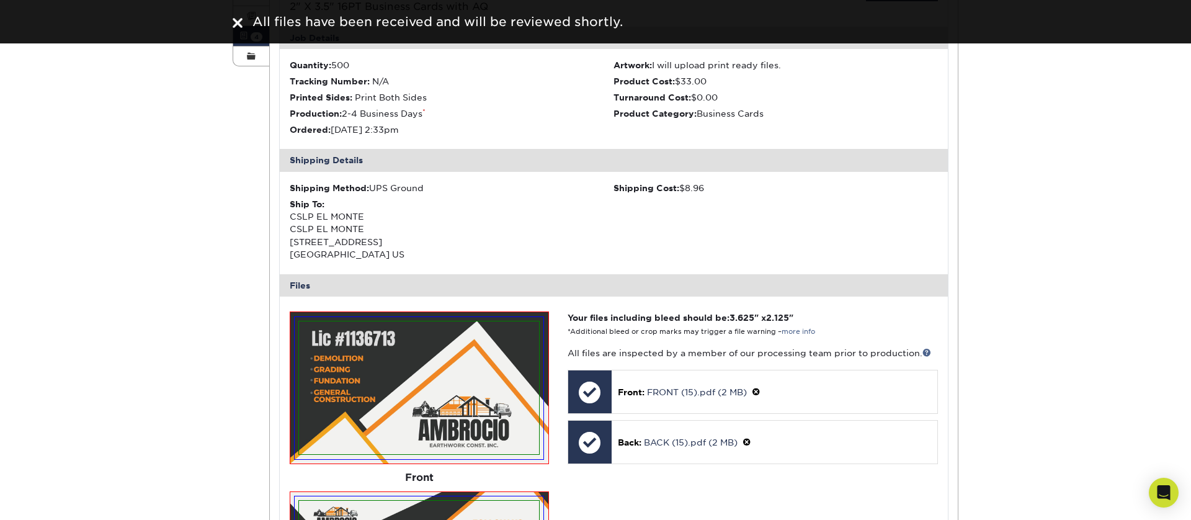
scroll to position [0, 0]
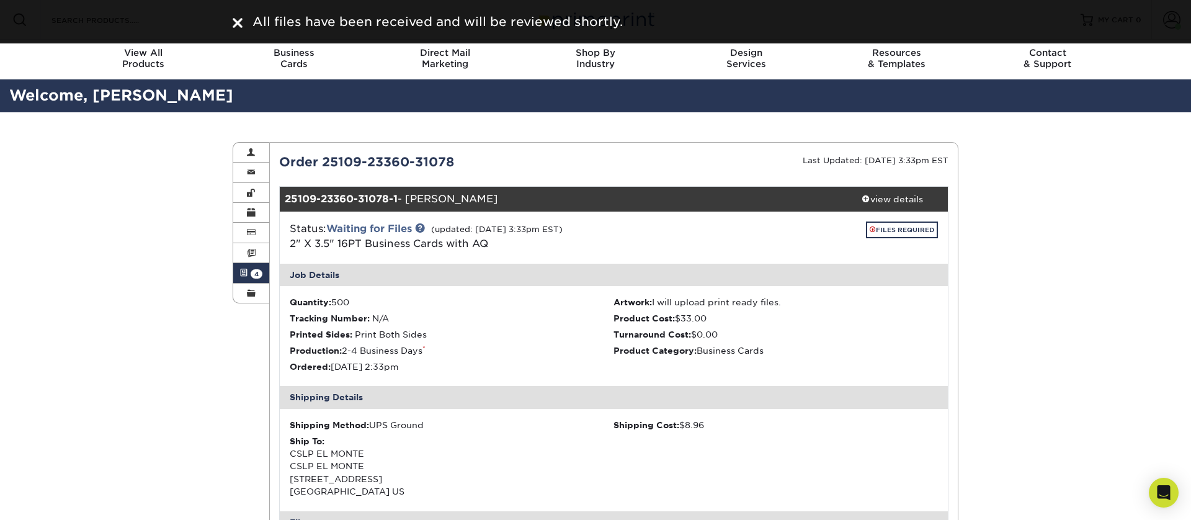
click at [237, 27] on img at bounding box center [238, 23] width 10 height 10
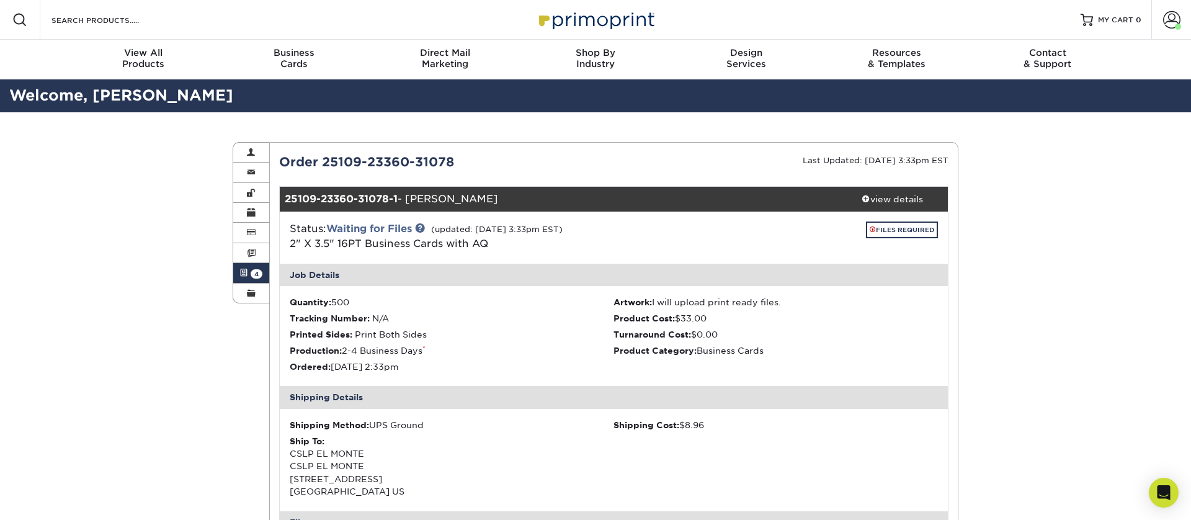
click at [583, 20] on img at bounding box center [596, 19] width 124 height 27
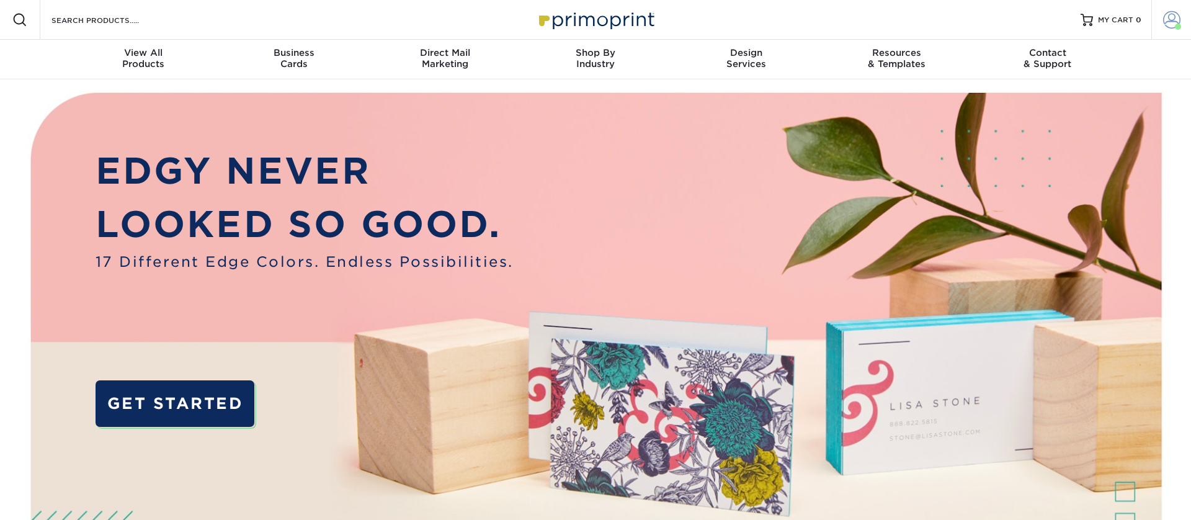
click at [1180, 14] on span at bounding box center [1171, 19] width 17 height 17
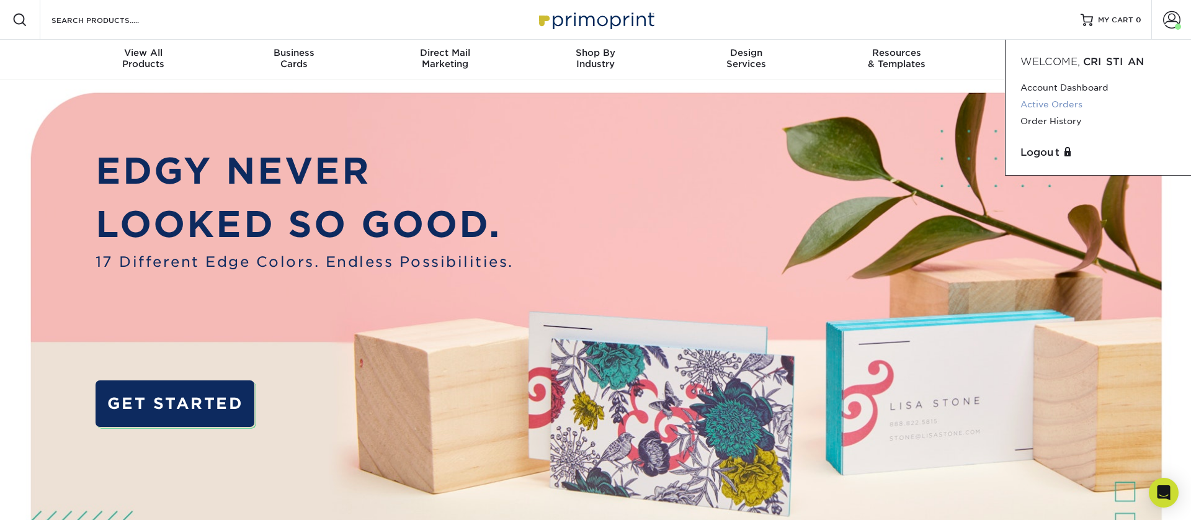
click at [1032, 105] on link "Active Orders" at bounding box center [1098, 104] width 156 height 17
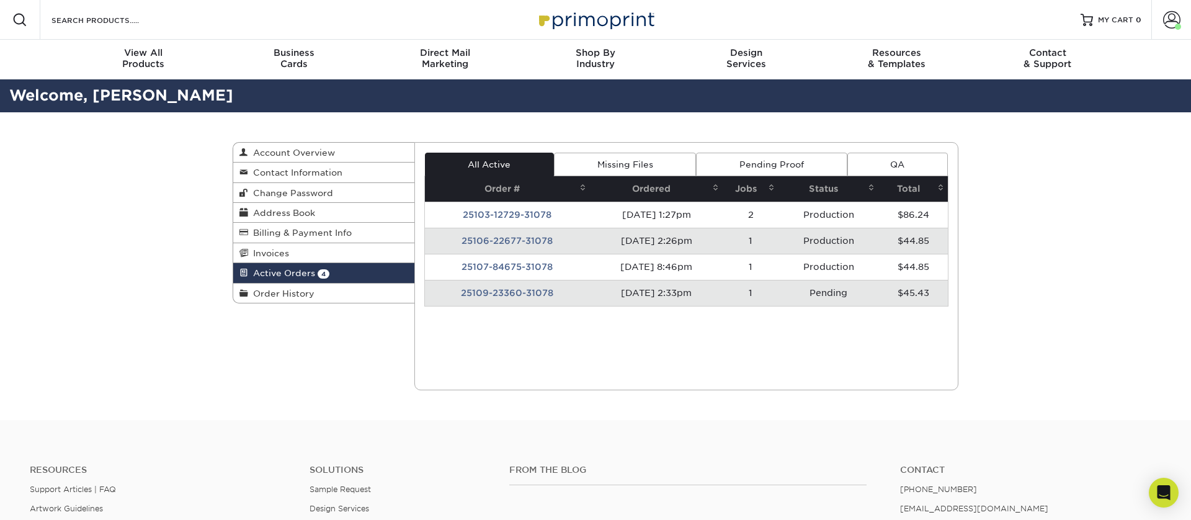
click at [609, 12] on img at bounding box center [596, 19] width 124 height 27
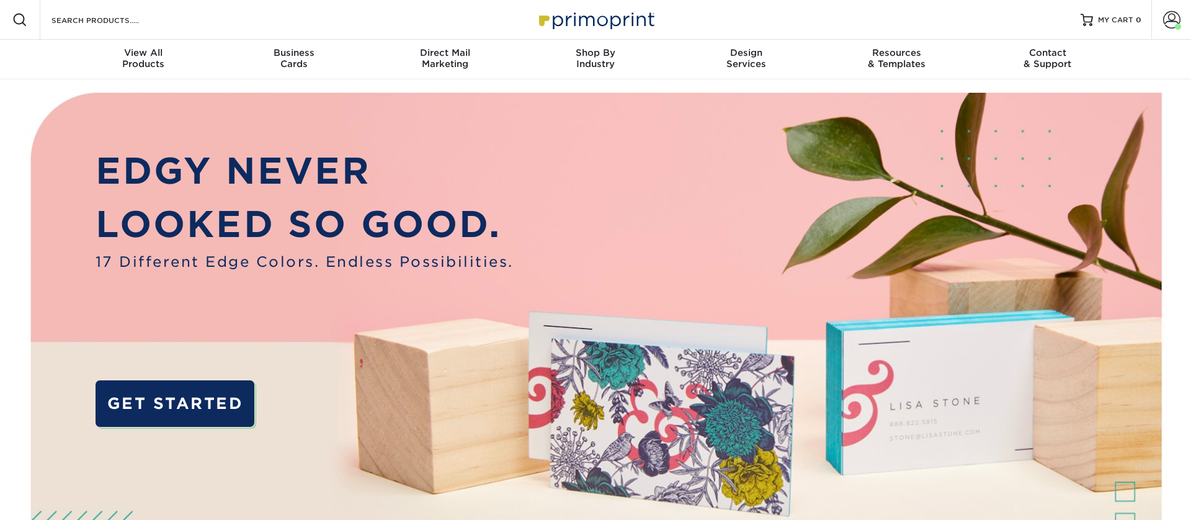
drag, startPoint x: 1173, startPoint y: 17, endPoint x: 1135, endPoint y: 75, distance: 69.5
click at [1173, 17] on span at bounding box center [1171, 19] width 17 height 17
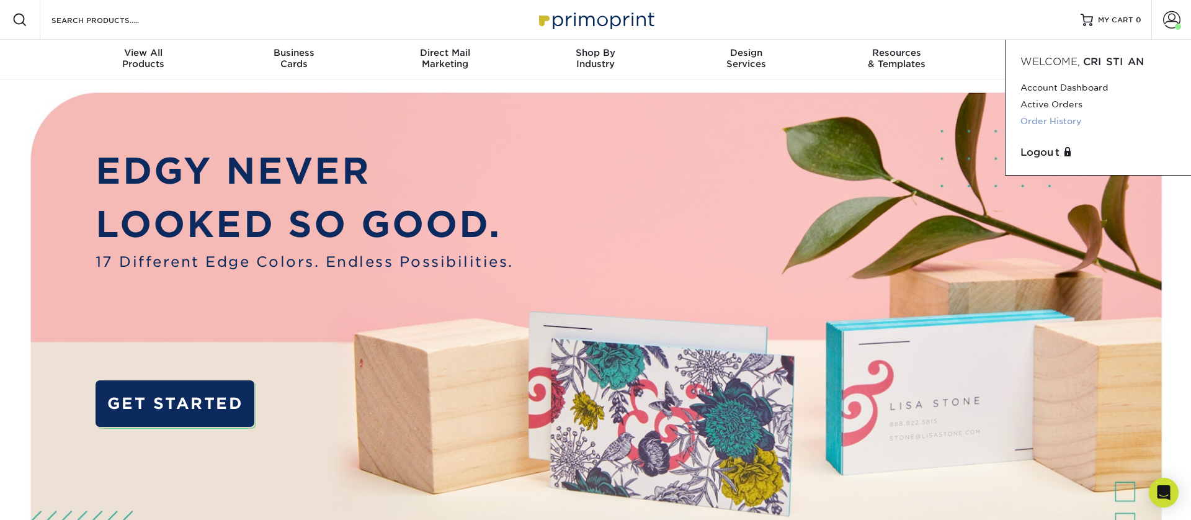
click at [1043, 120] on link "Order History" at bounding box center [1098, 121] width 156 height 17
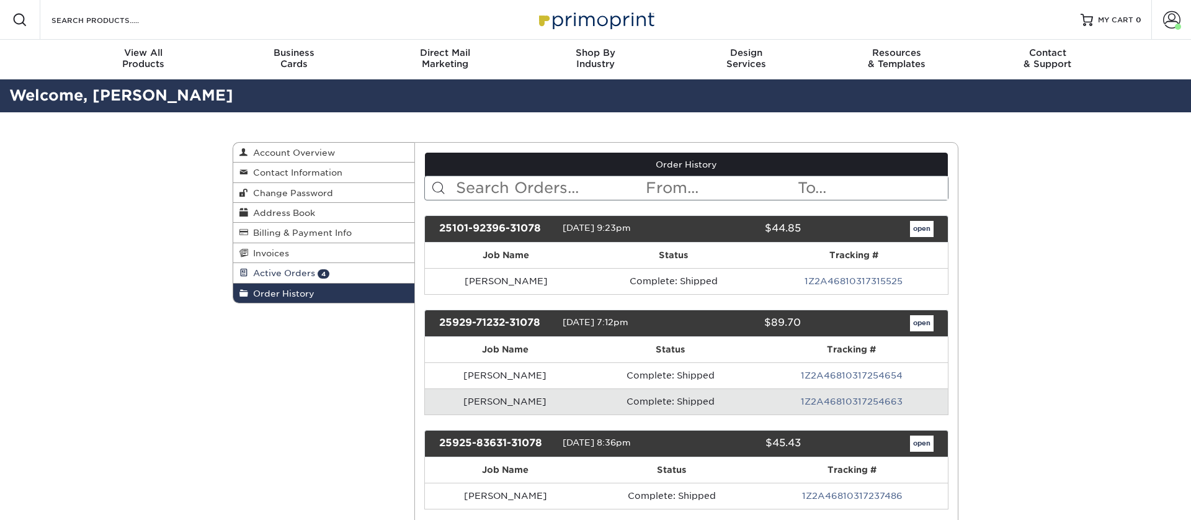
click at [375, 271] on link "Active Orders 4" at bounding box center [323, 273] width 181 height 20
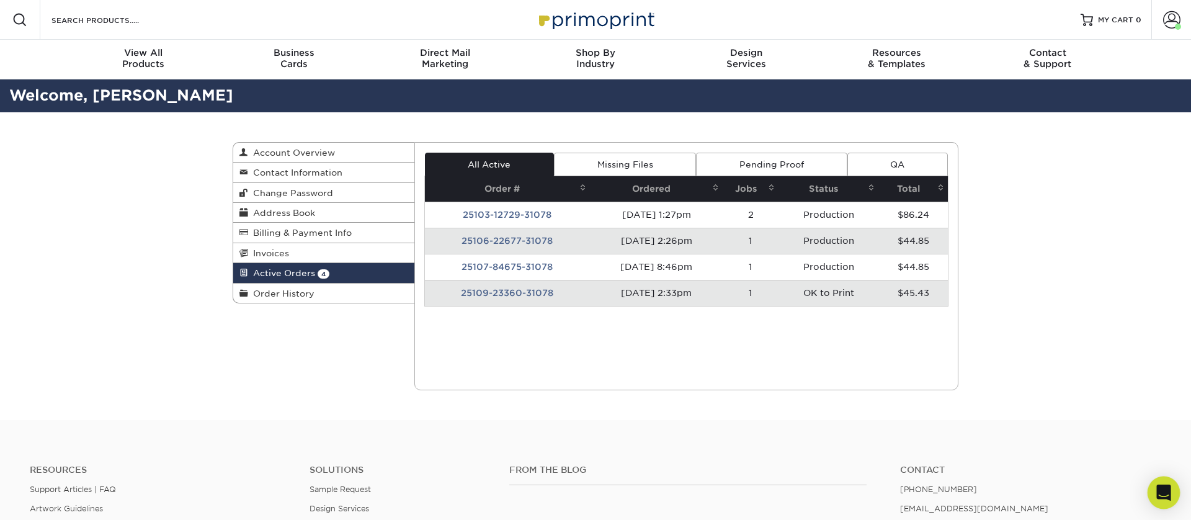
click at [1165, 487] on icon "Open Intercom Messenger" at bounding box center [1163, 493] width 14 height 16
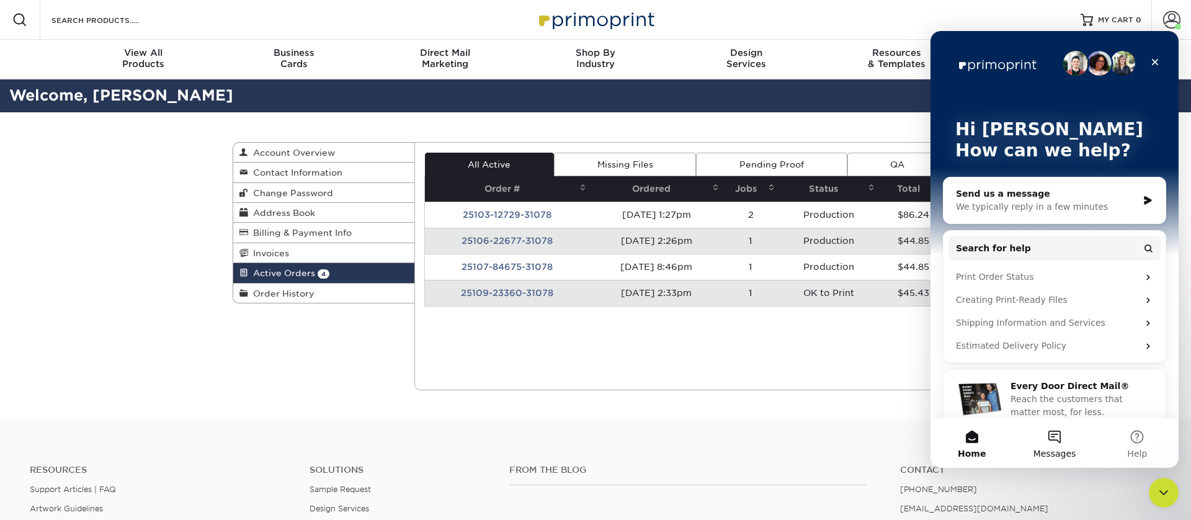
click at [1060, 435] on button "Messages" at bounding box center [1054, 443] width 83 height 50
